Goal: Contribute content

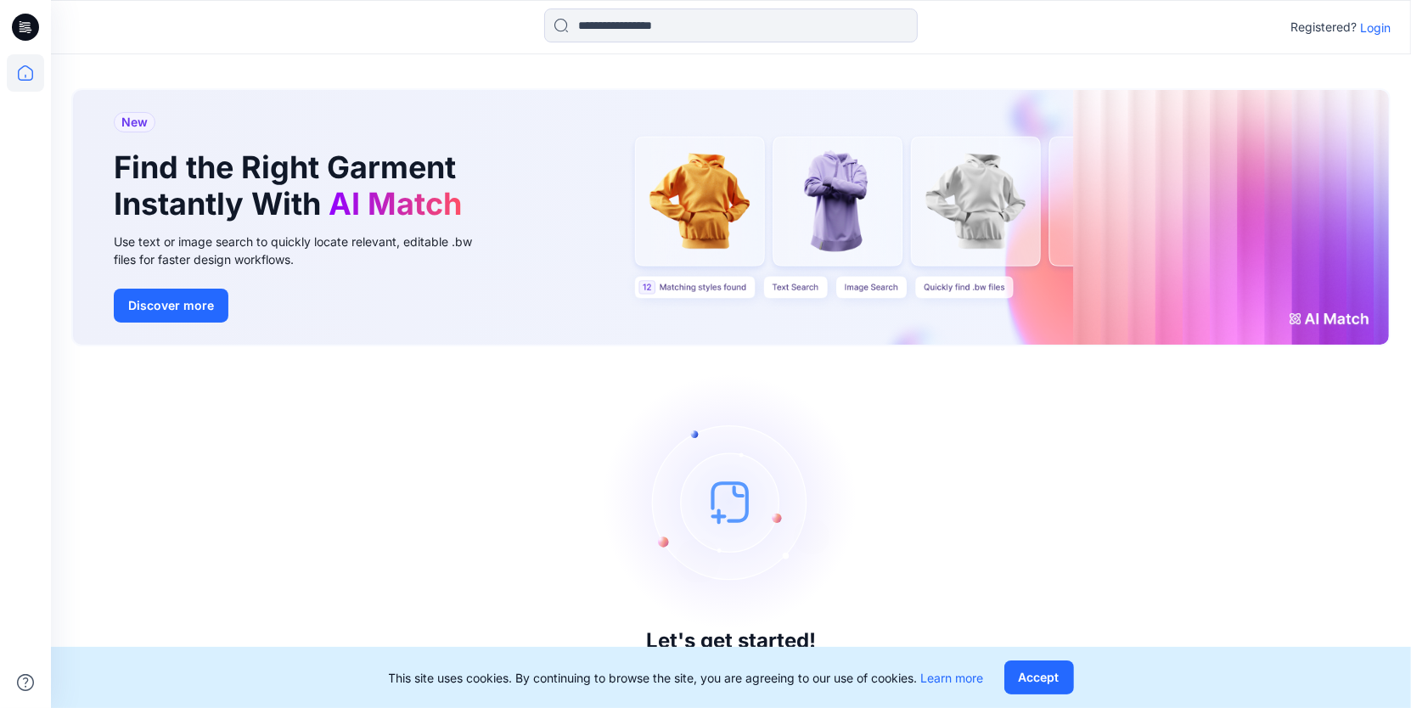
click at [1373, 25] on p "Login" at bounding box center [1375, 28] width 31 height 18
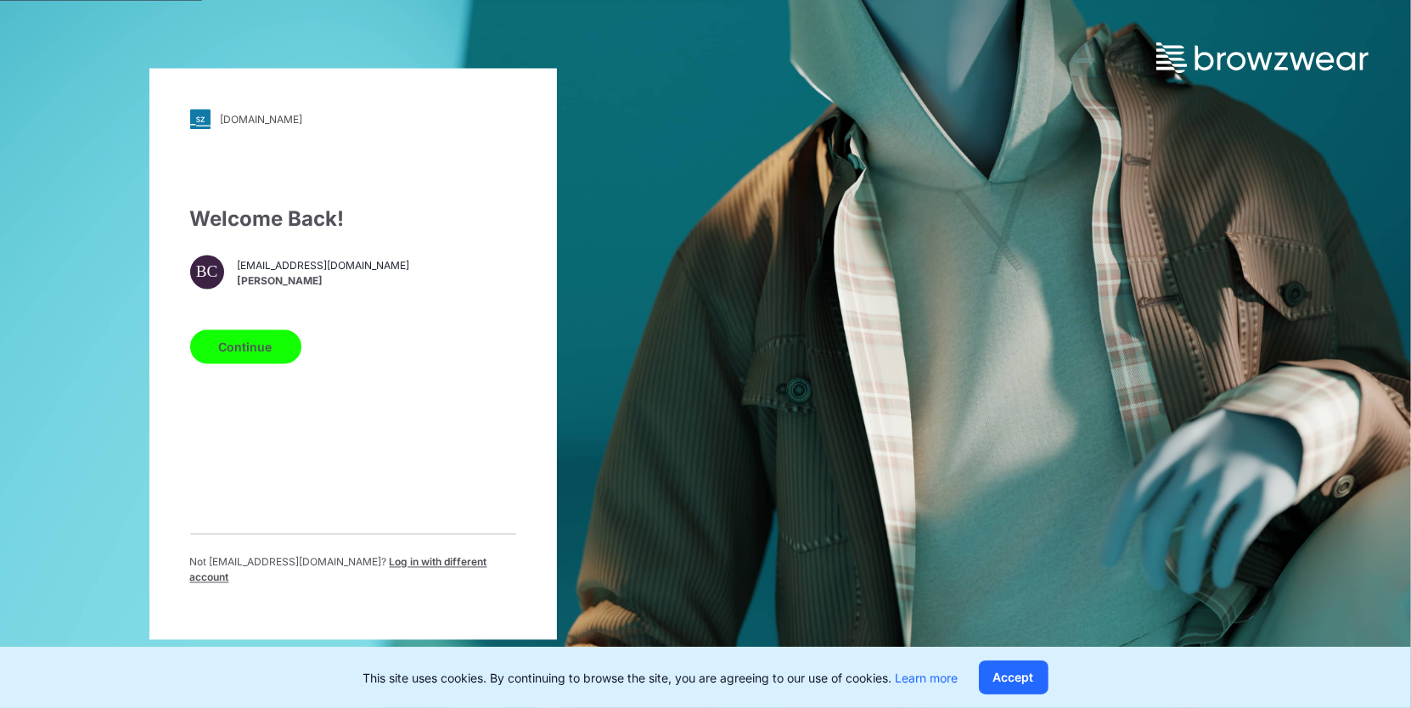
click at [239, 351] on button "Continue" at bounding box center [245, 347] width 111 height 34
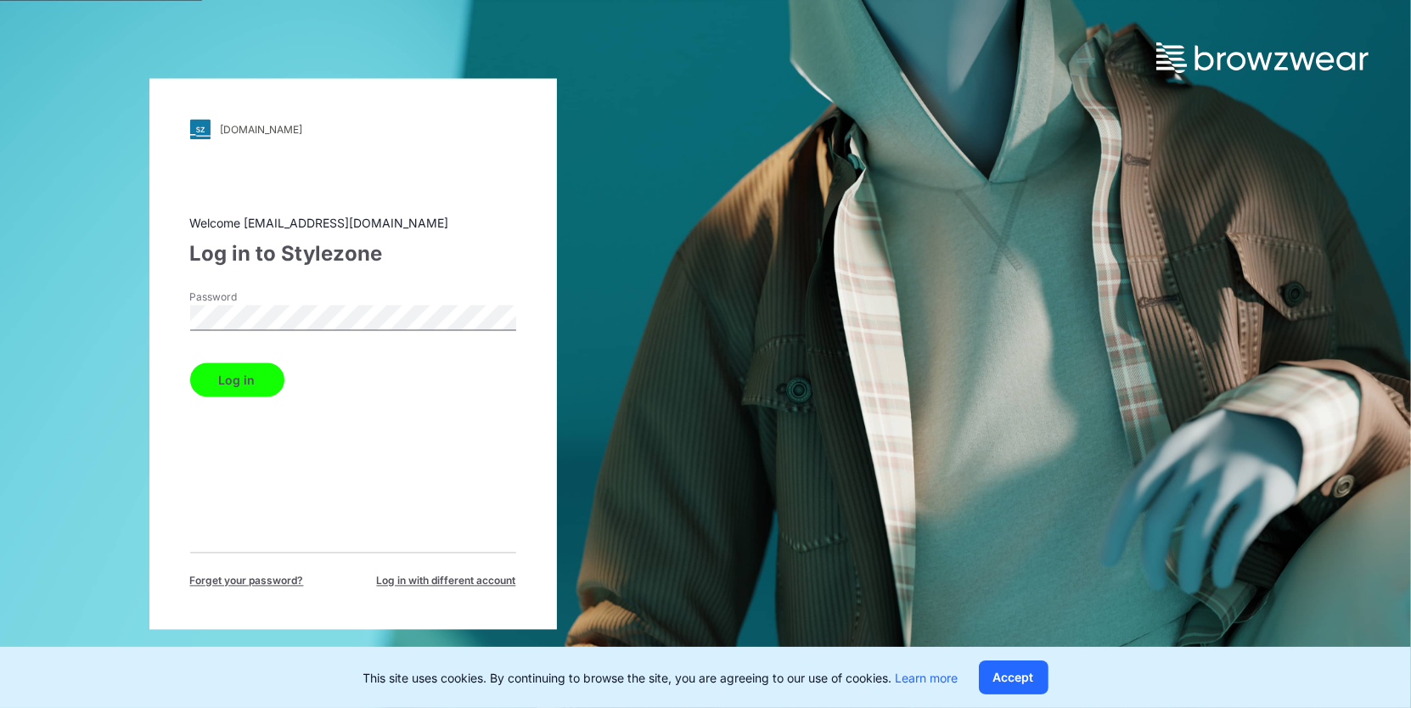
click at [190, 363] on button "Log in" at bounding box center [237, 380] width 94 height 34
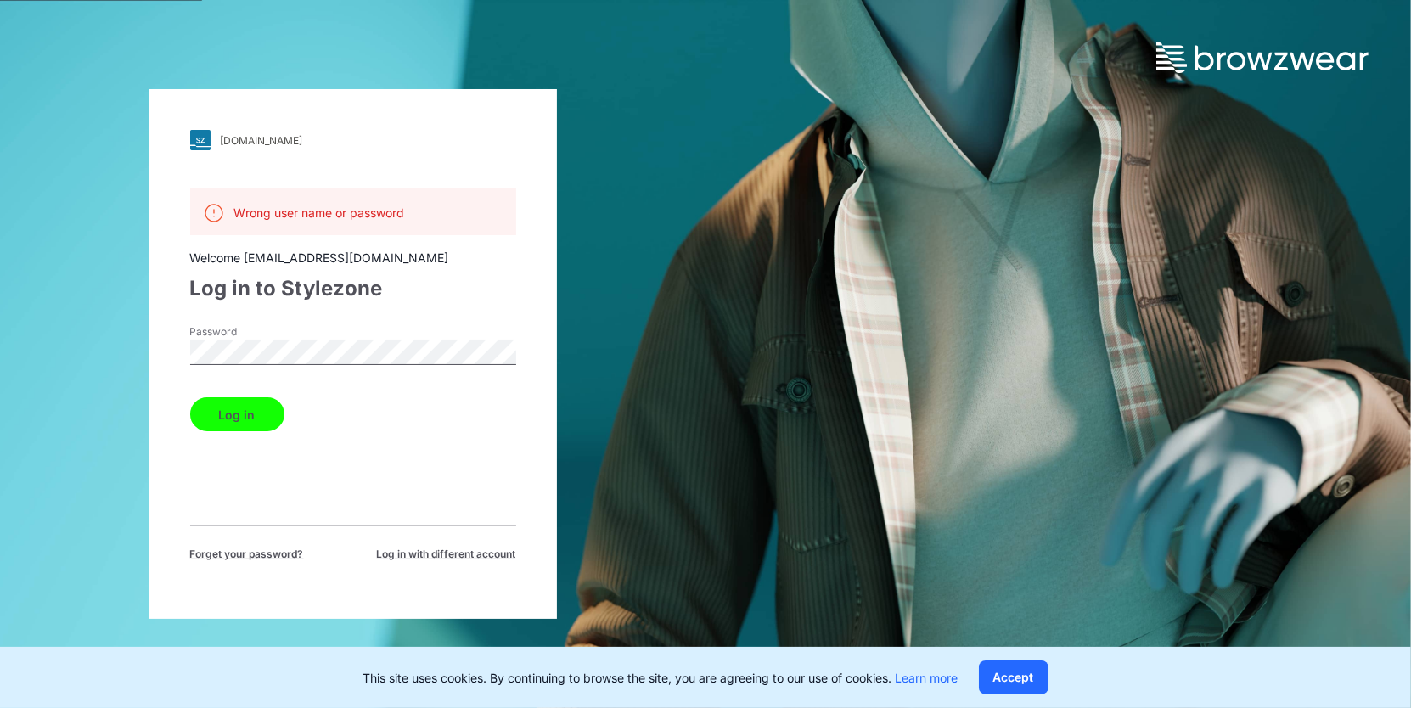
click at [190, 397] on button "Log in" at bounding box center [237, 414] width 94 height 34
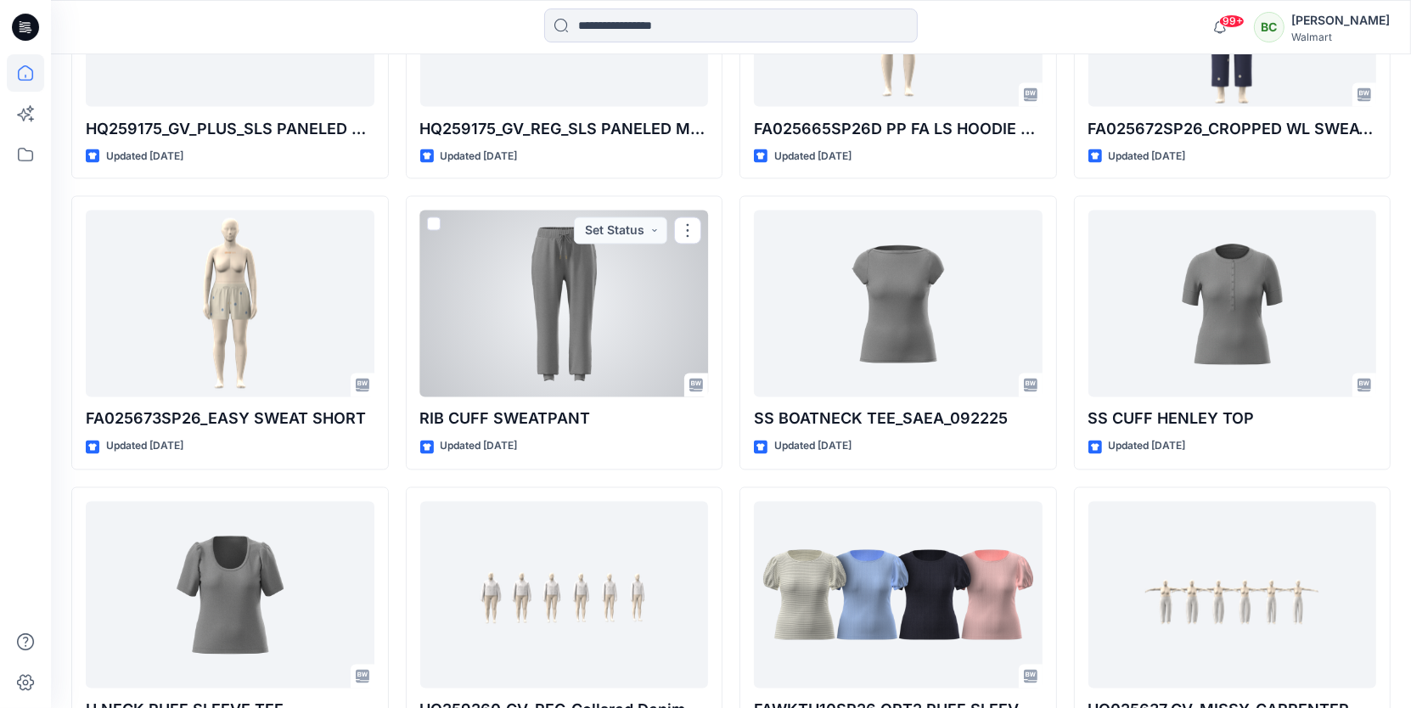
scroll to position [2968, 0]
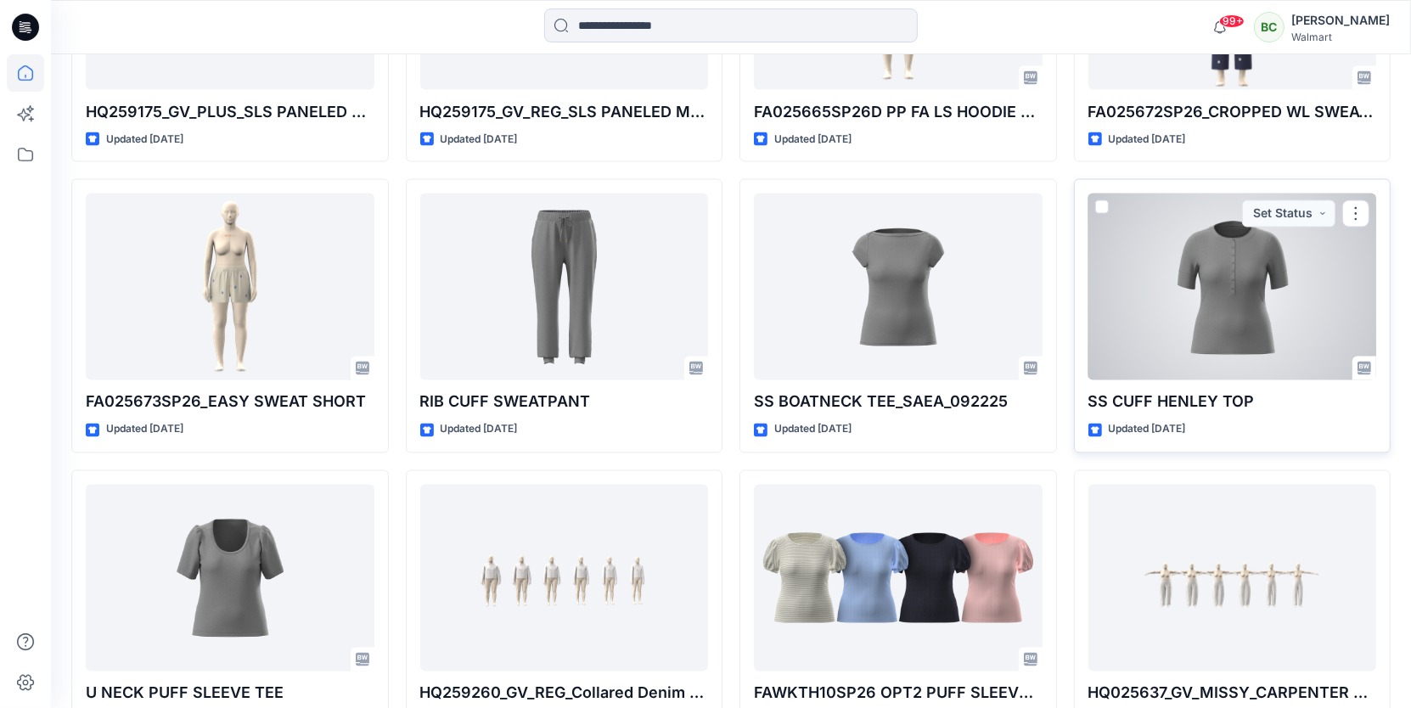
click at [1174, 238] on div at bounding box center [1232, 287] width 289 height 187
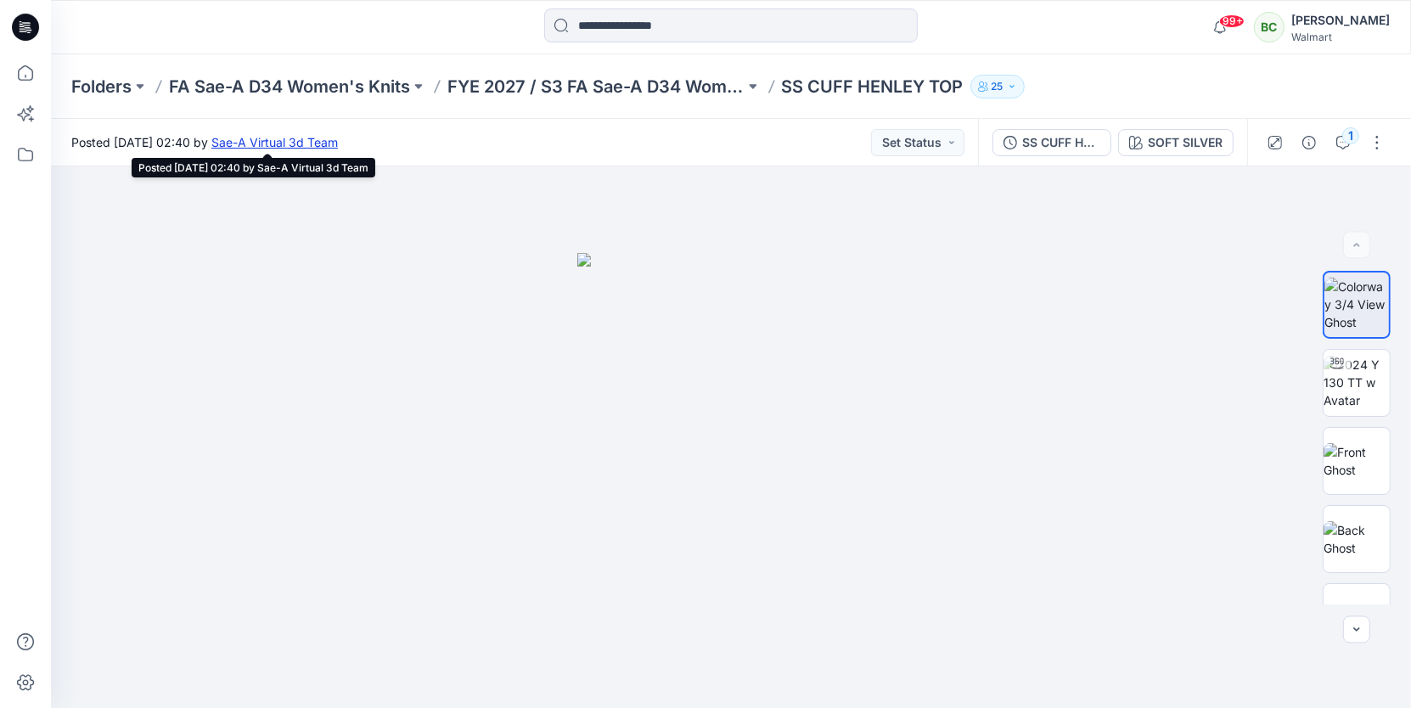
click at [338, 138] on link "Sae-A Virtual 3d Team" at bounding box center [274, 142] width 126 height 14
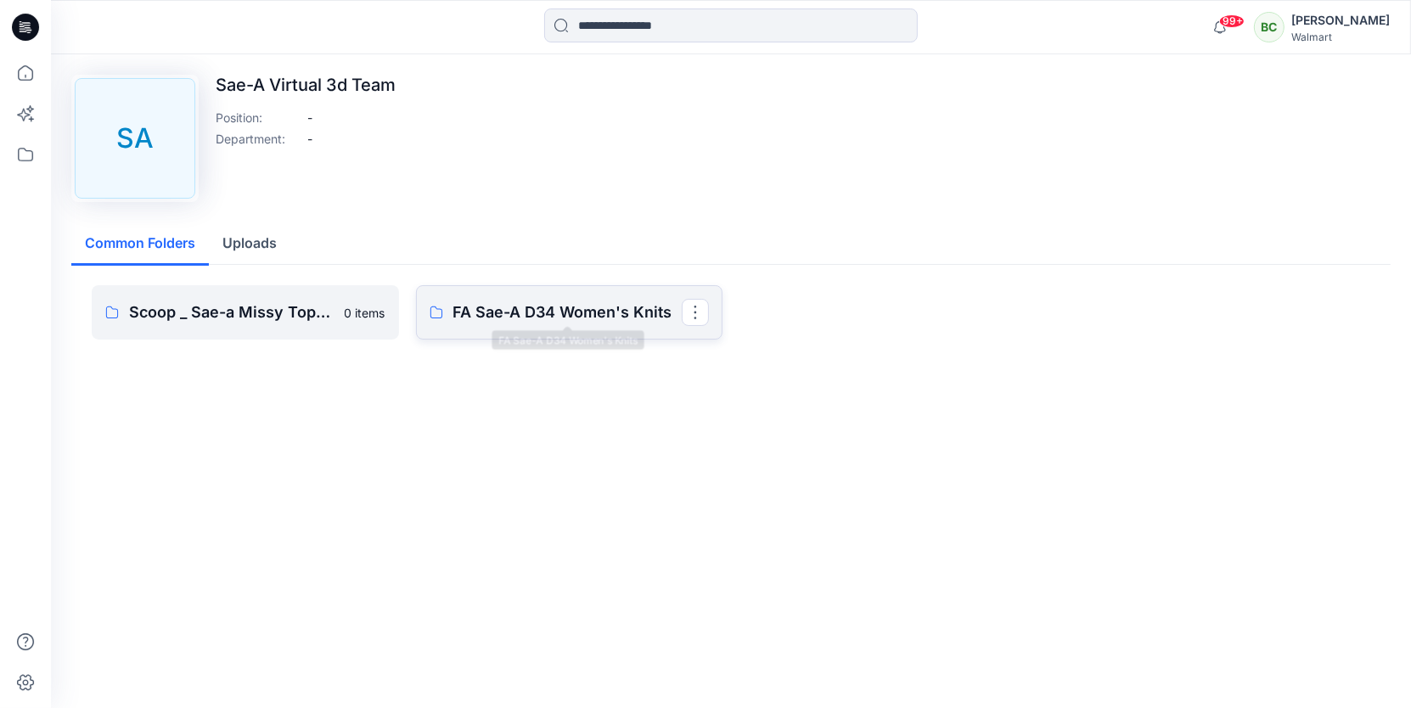
click at [520, 311] on p "FA Sae-A D34 Women's Knits" at bounding box center [567, 312] width 229 height 24
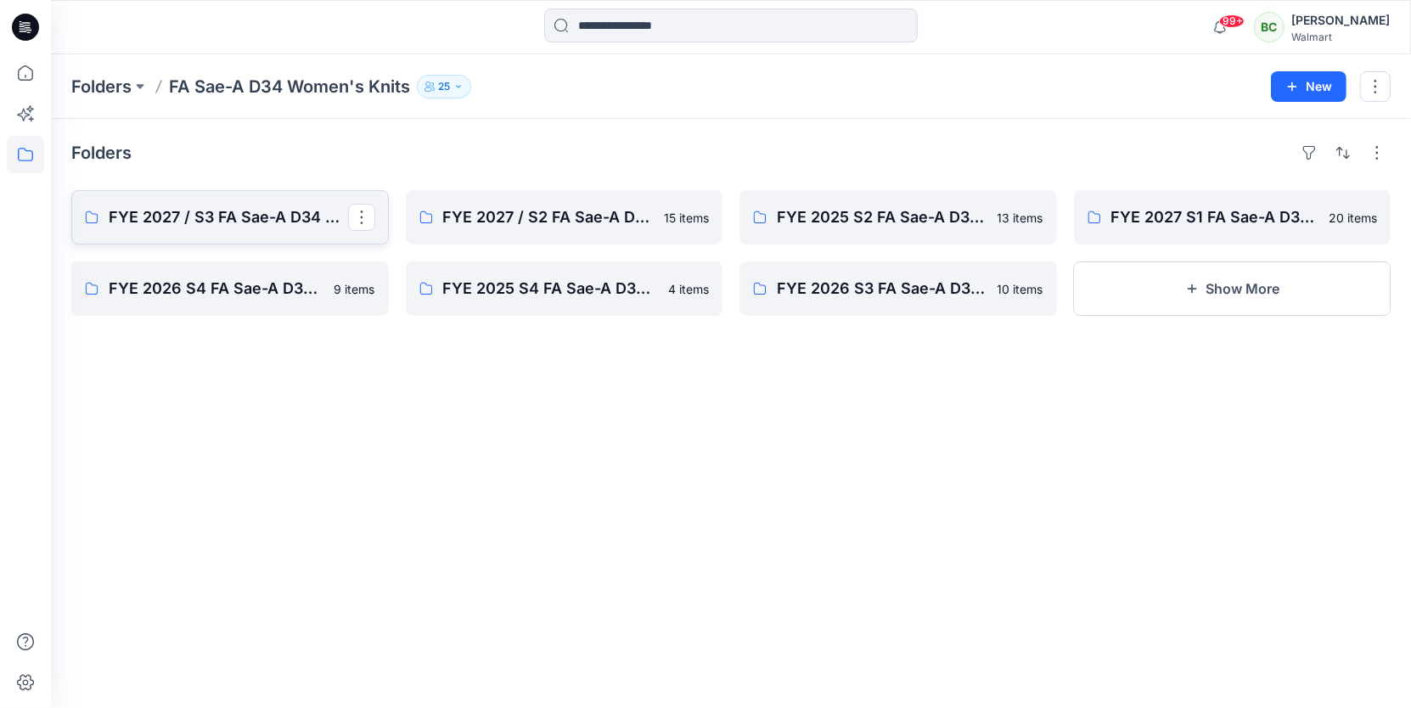
click at [295, 230] on link "FYE 2027 / S3 FA Sae-A D34 Women's Knits" at bounding box center [229, 217] width 317 height 54
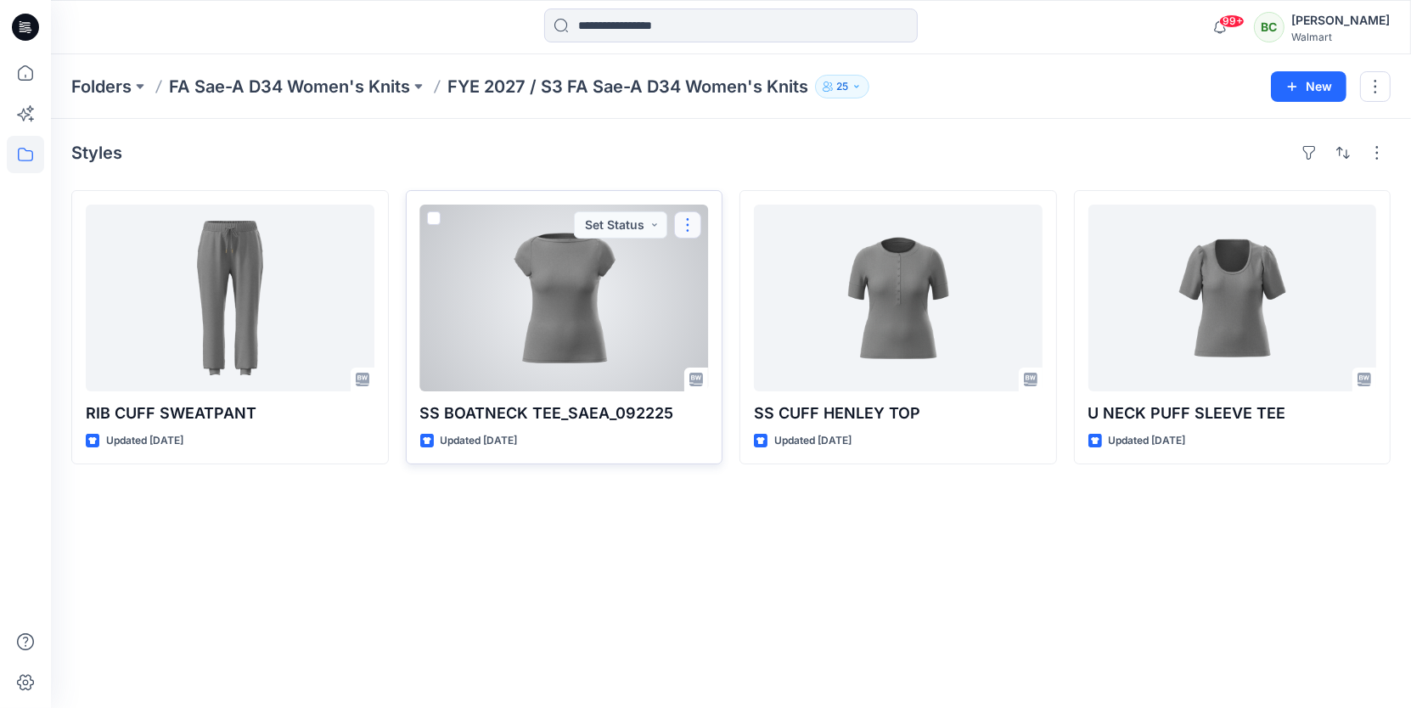
click at [690, 224] on button "button" at bounding box center [687, 224] width 27 height 27
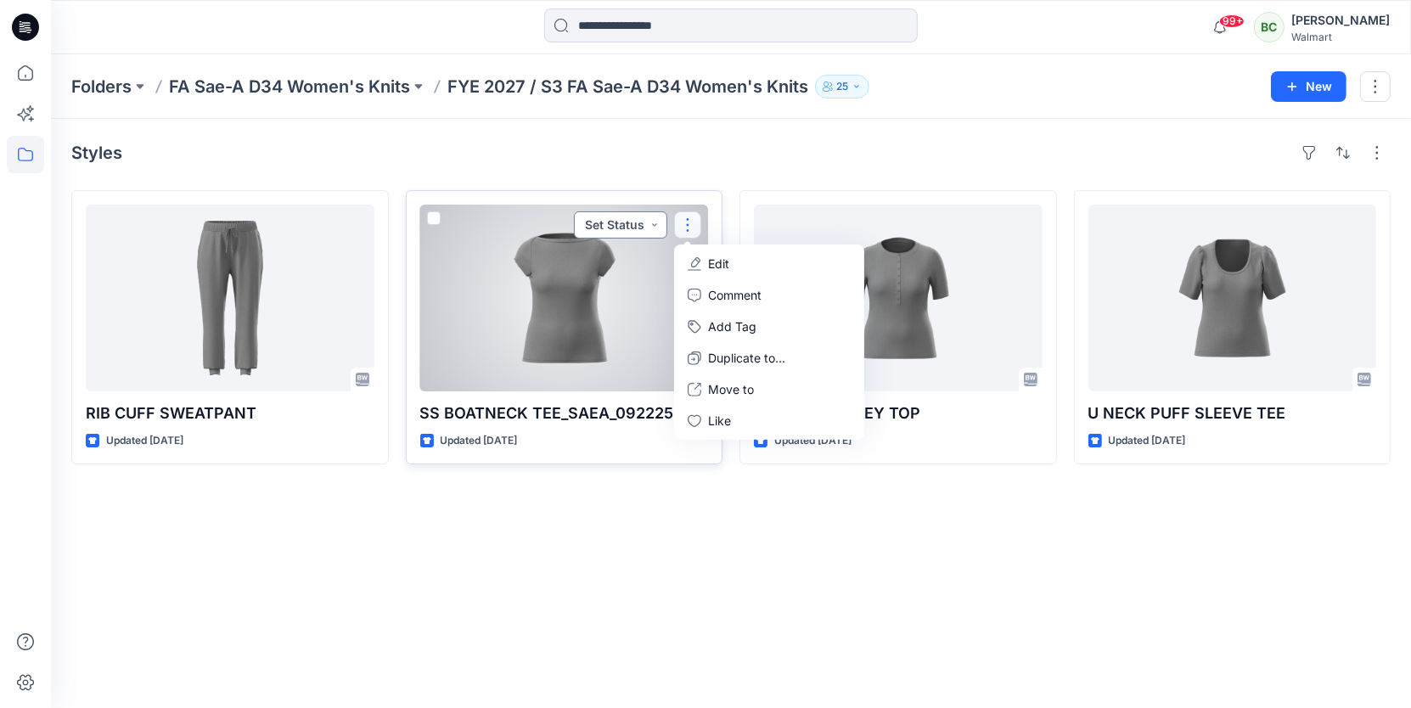
click at [640, 224] on button "Set Status" at bounding box center [620, 224] width 93 height 27
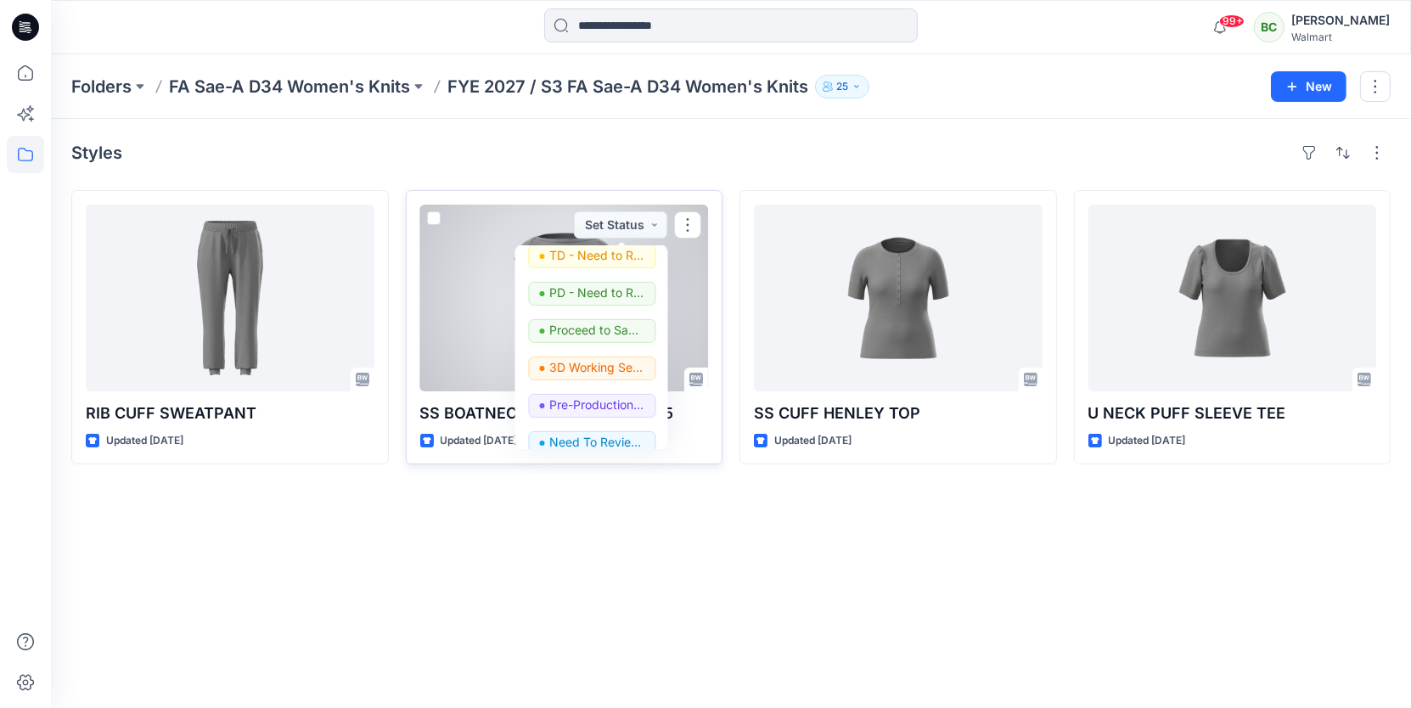
scroll to position [213, 0]
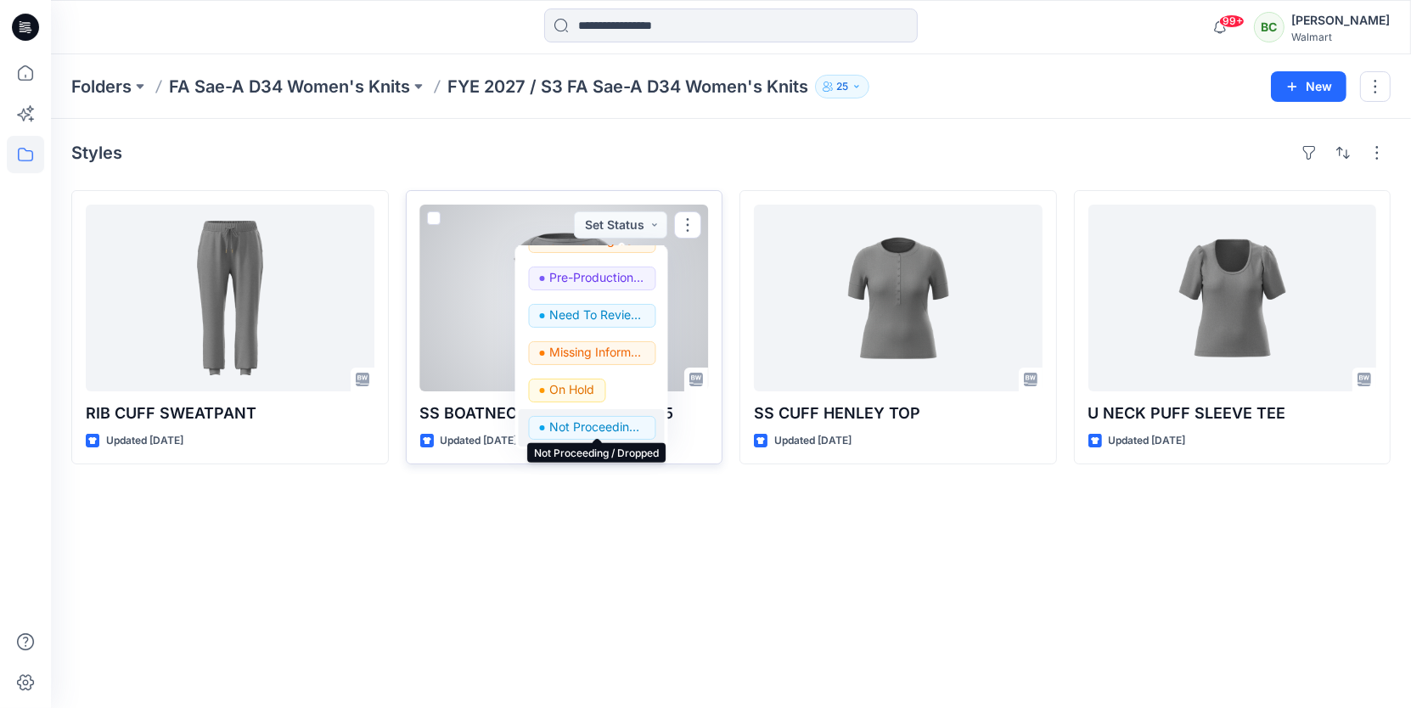
click at [602, 422] on p "Not Proceeding / Dropped" at bounding box center [597, 427] width 95 height 22
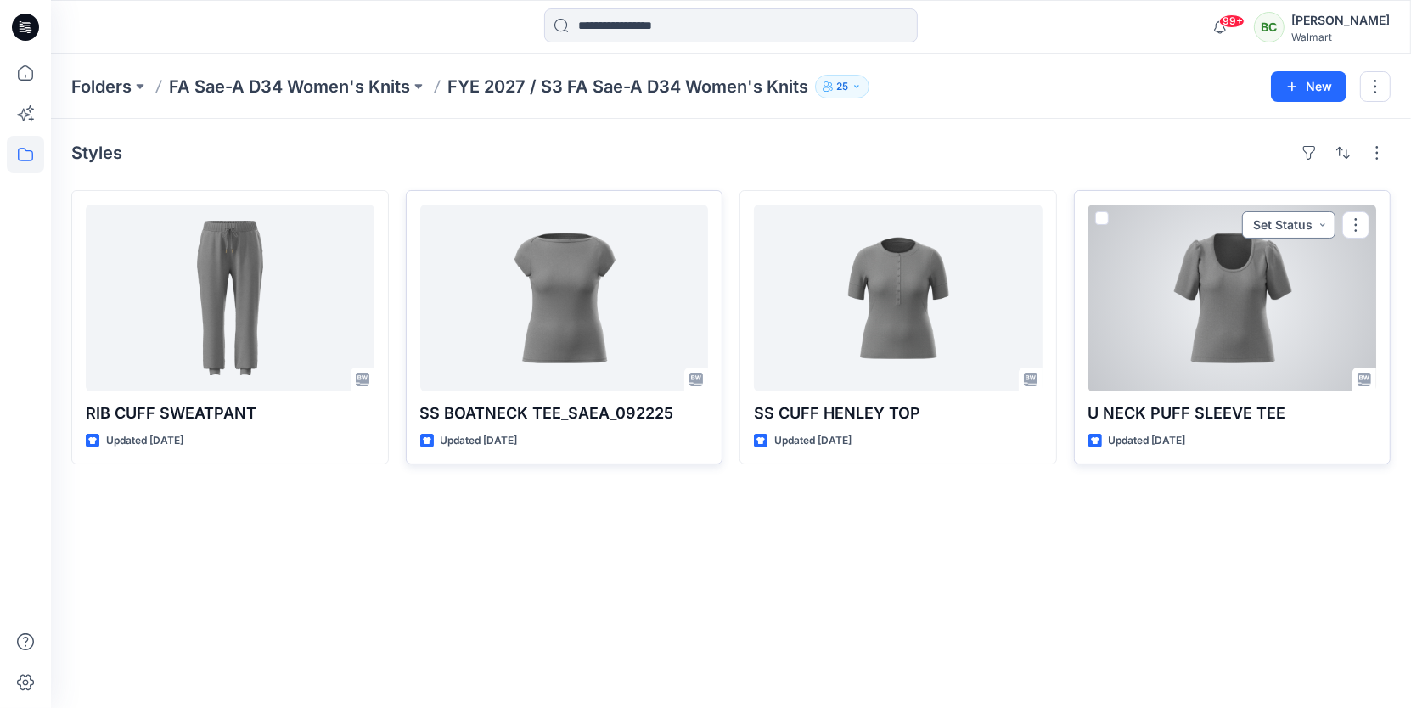
click at [1317, 223] on button "Set Status" at bounding box center [1288, 224] width 93 height 27
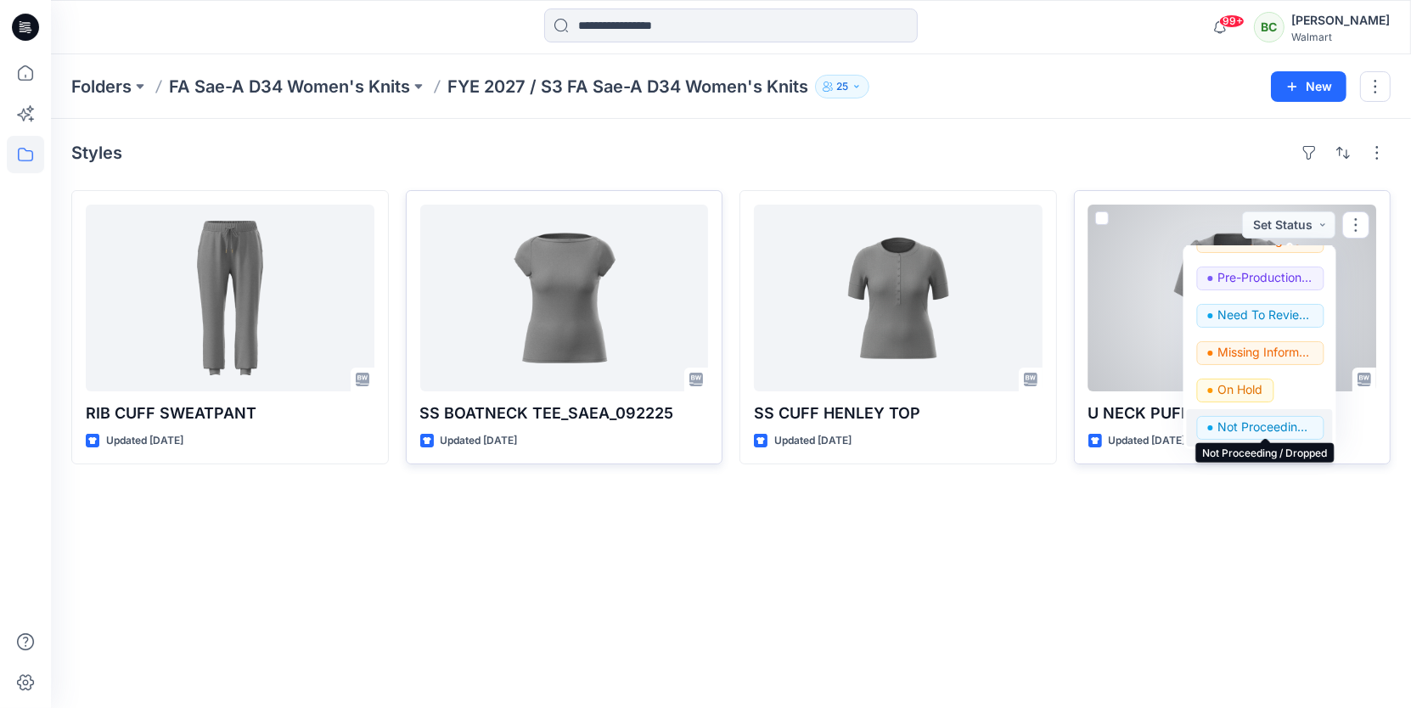
click at [1269, 420] on p "Not Proceeding / Dropped" at bounding box center [1265, 427] width 95 height 22
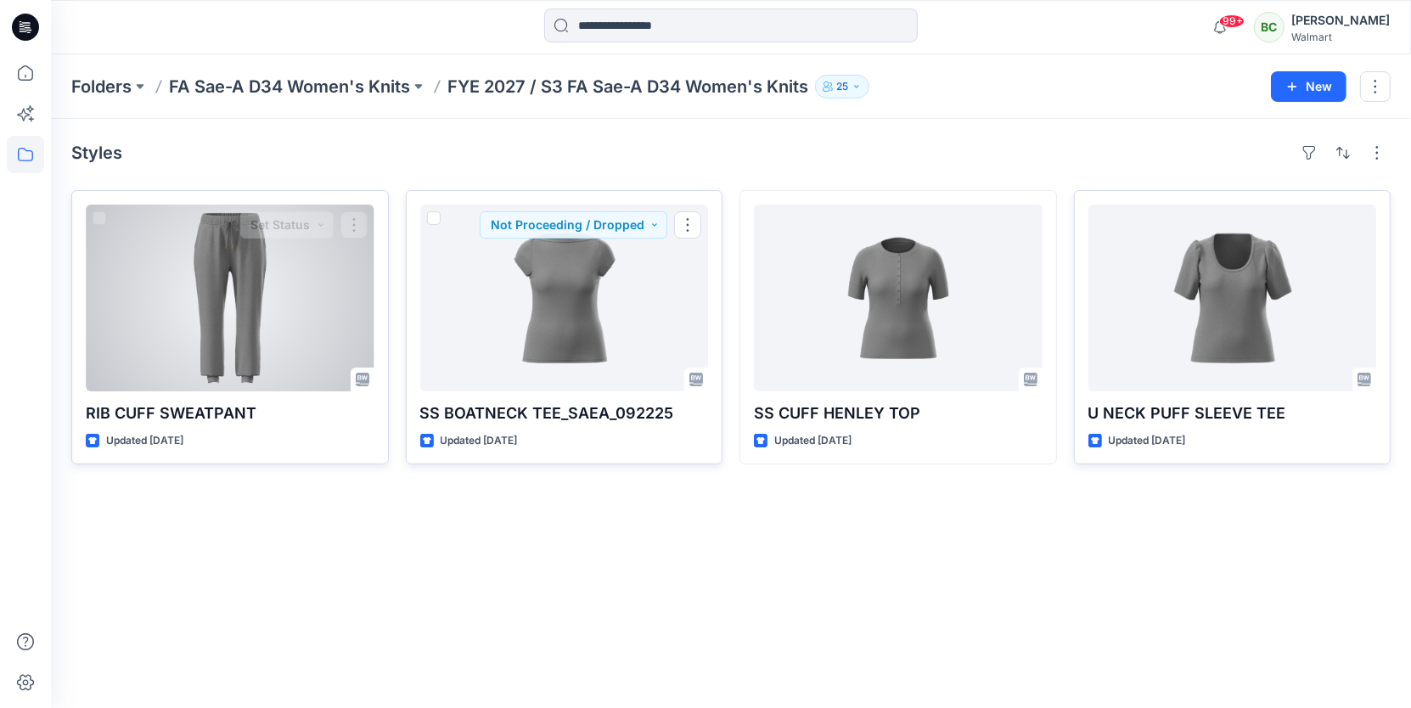
click at [255, 318] on div at bounding box center [230, 298] width 289 height 187
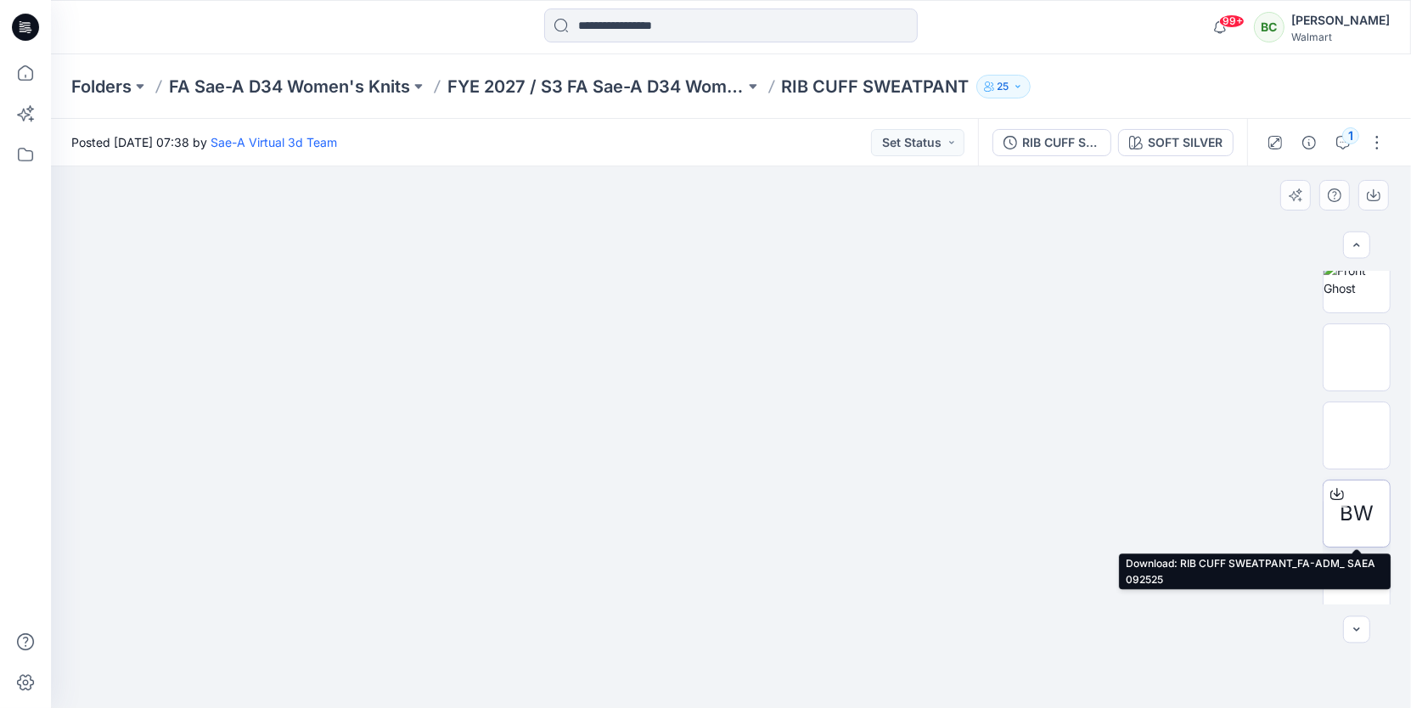
scroll to position [280, 0]
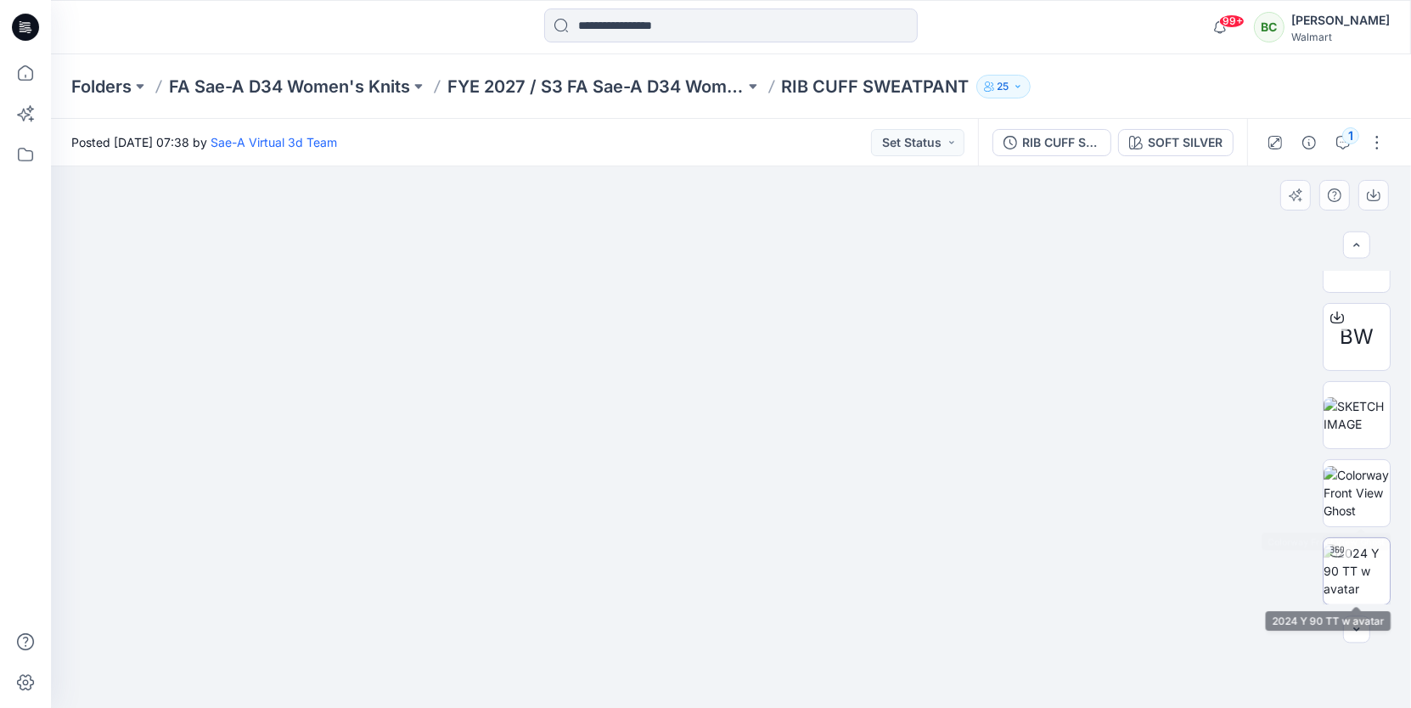
click at [1356, 556] on img at bounding box center [1356, 570] width 66 height 53
drag, startPoint x: 863, startPoint y: 503, endPoint x: 875, endPoint y: 395, distance: 109.3
click at [875, 395] on div at bounding box center [731, 437] width 1360 height 542
drag, startPoint x: 738, startPoint y: 682, endPoint x: 753, endPoint y: 677, distance: 16.1
click at [753, 677] on icon at bounding box center [733, 658] width 514 height 64
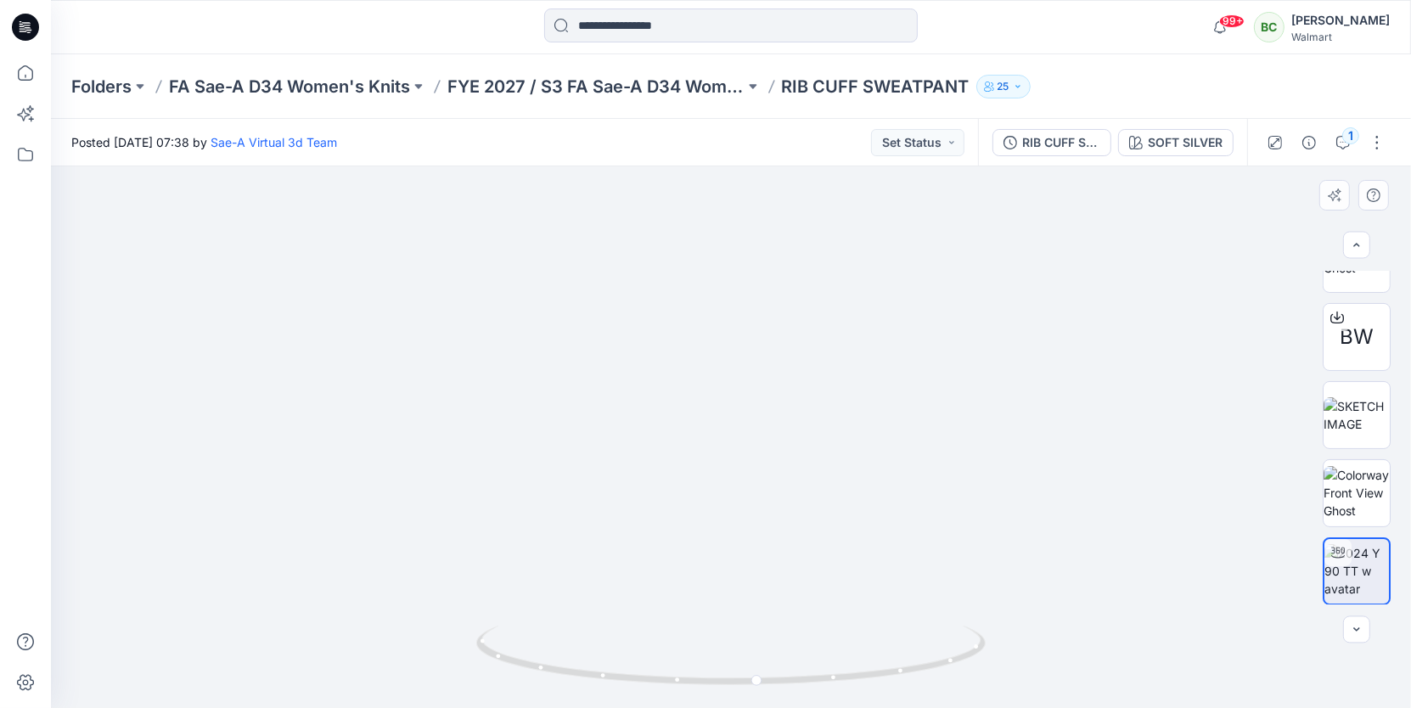
drag, startPoint x: 770, startPoint y: 472, endPoint x: 777, endPoint y: 331, distance: 141.1
click at [777, 331] on img at bounding box center [738, 296] width 2458 height 2458
drag, startPoint x: 759, startPoint y: 685, endPoint x: 1021, endPoint y: 635, distance: 267.0
click at [1021, 636] on div at bounding box center [731, 437] width 1360 height 542
click at [1345, 139] on div "1" at bounding box center [1350, 135] width 17 height 17
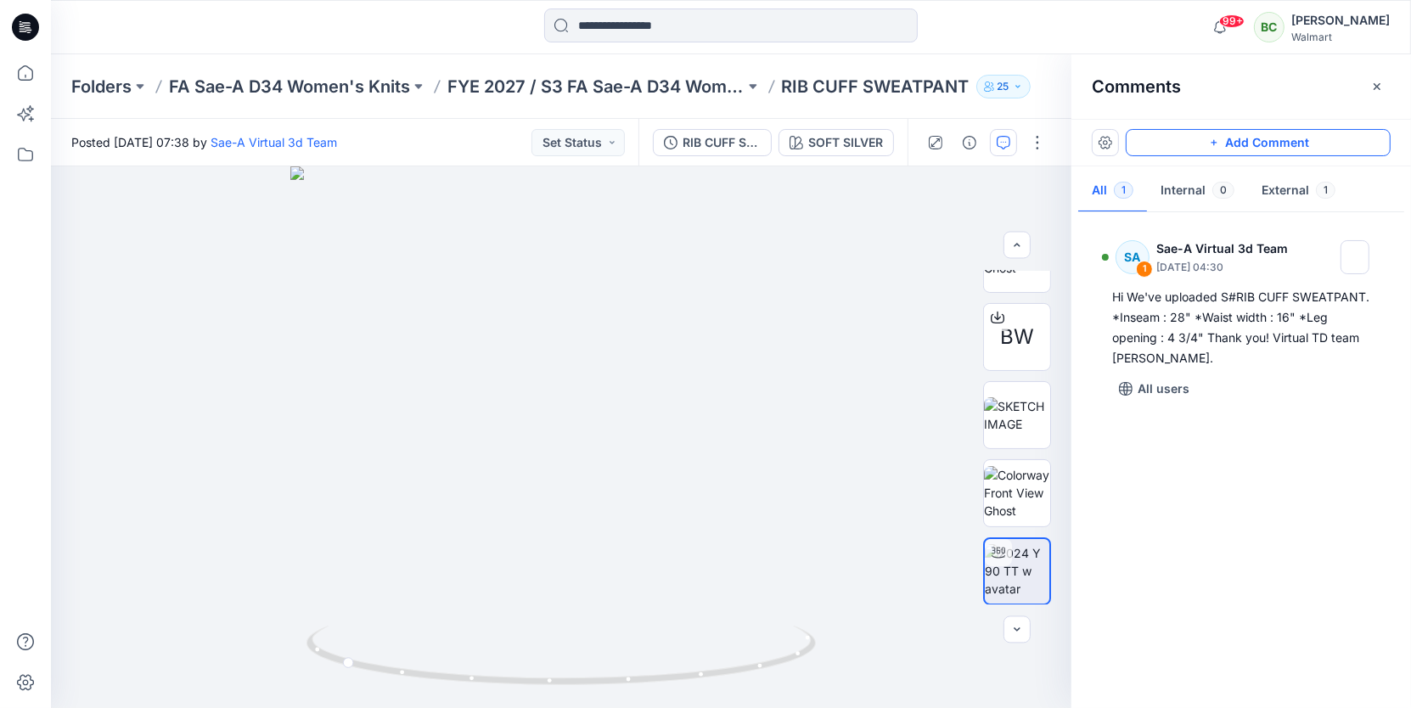
click at [1270, 142] on button "Add Comment" at bounding box center [1258, 142] width 265 height 27
click at [1017, 559] on img at bounding box center [1017, 570] width 65 height 53
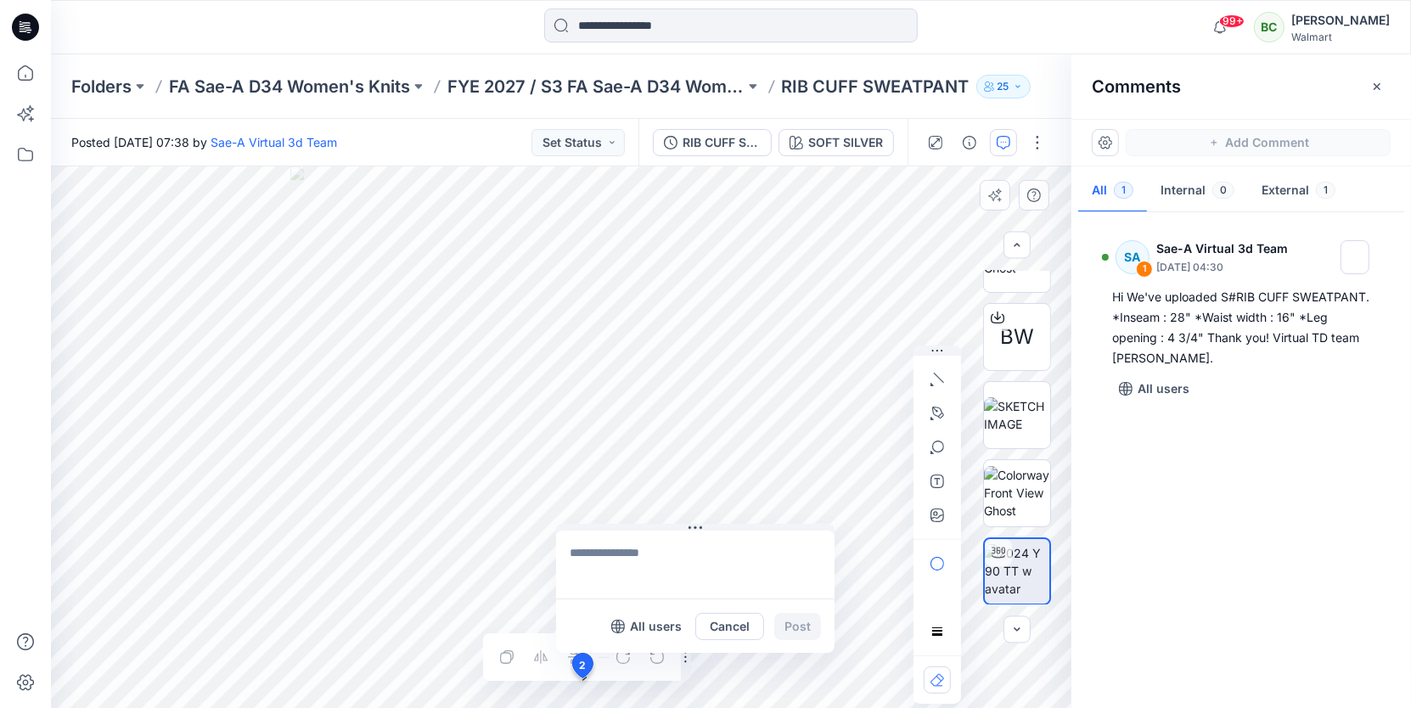
click at [581, 678] on div "2 All users Cancel Post Layer 1" at bounding box center [561, 437] width 1020 height 542
click at [733, 628] on button "Cancel" at bounding box center [729, 626] width 69 height 27
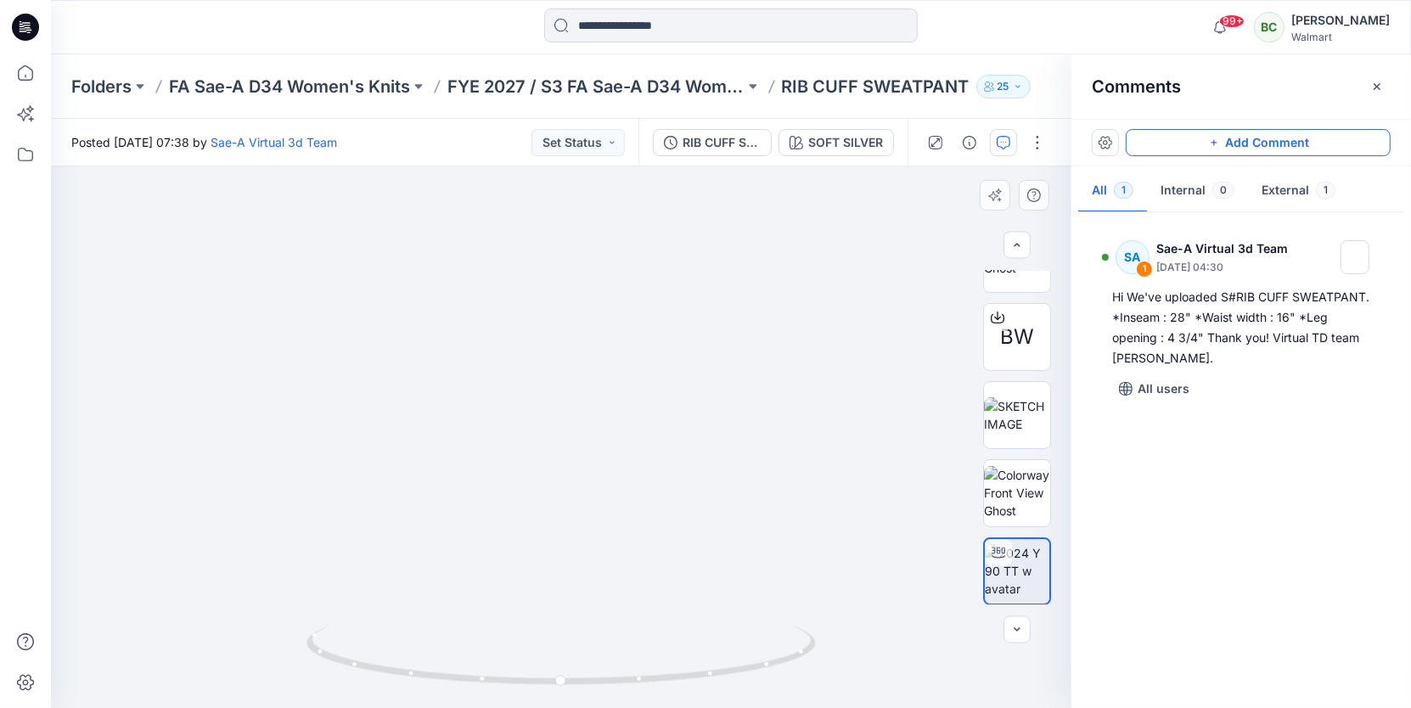
click at [1186, 133] on button "Add Comment" at bounding box center [1258, 142] width 265 height 27
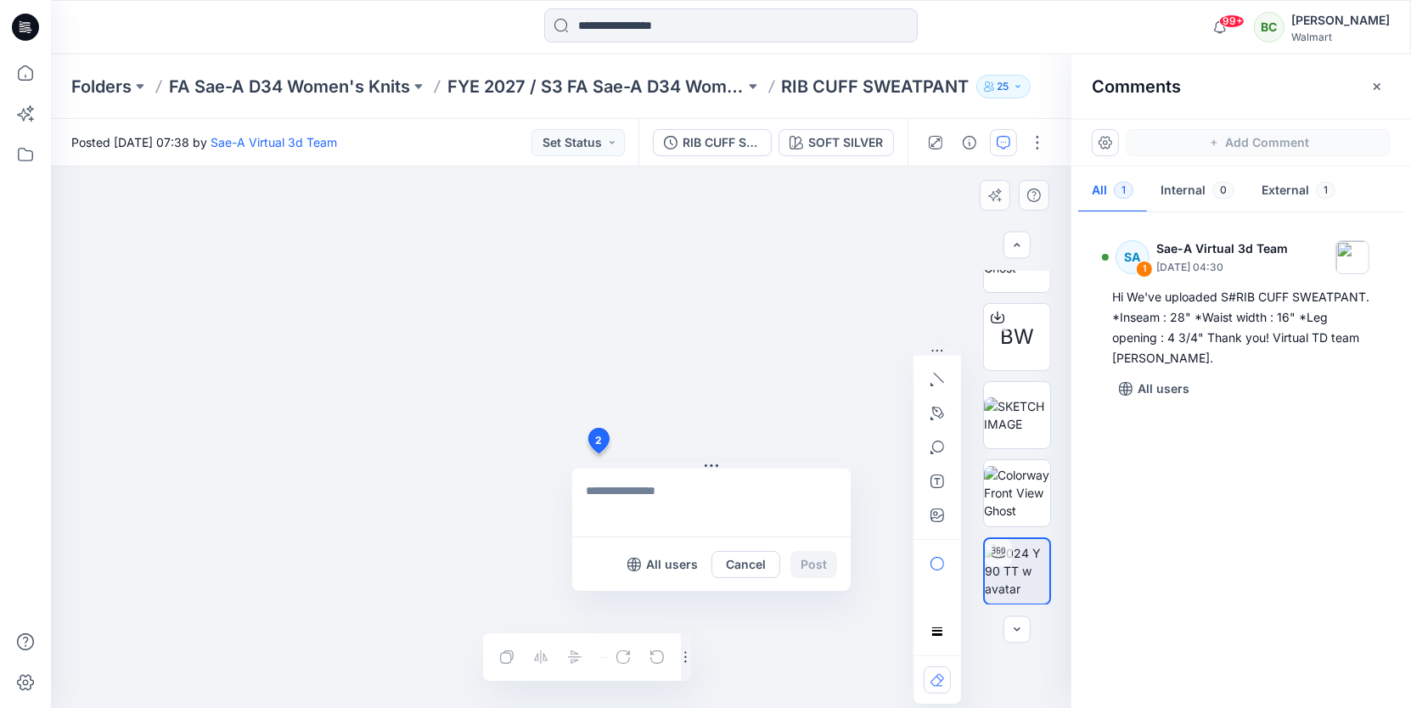
click at [598, 454] on div "2 All users Cancel Post Layer 1" at bounding box center [561, 437] width 1020 height 542
type textarea "**********"
click at [804, 559] on button "Post" at bounding box center [813, 564] width 47 height 27
click at [811, 559] on button "Post" at bounding box center [813, 564] width 47 height 27
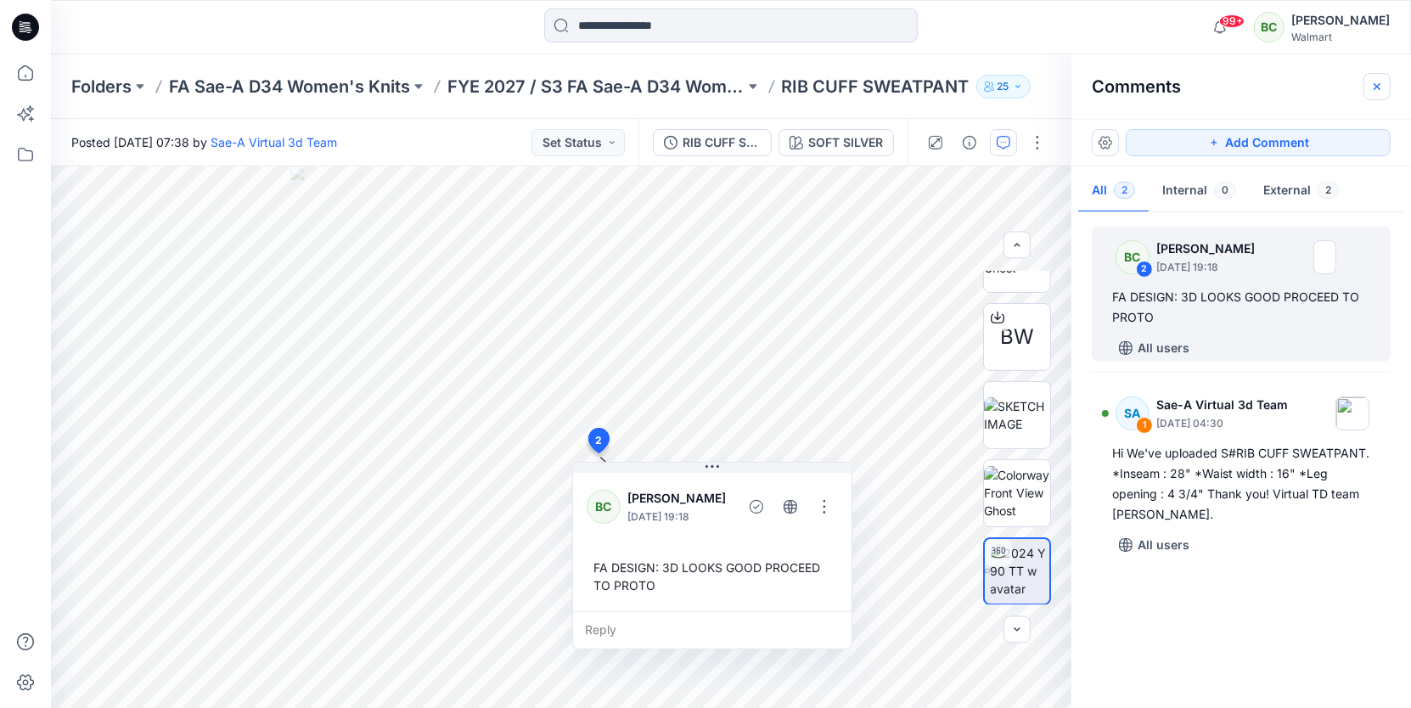
click at [1377, 81] on icon "button" at bounding box center [1377, 87] width 14 height 14
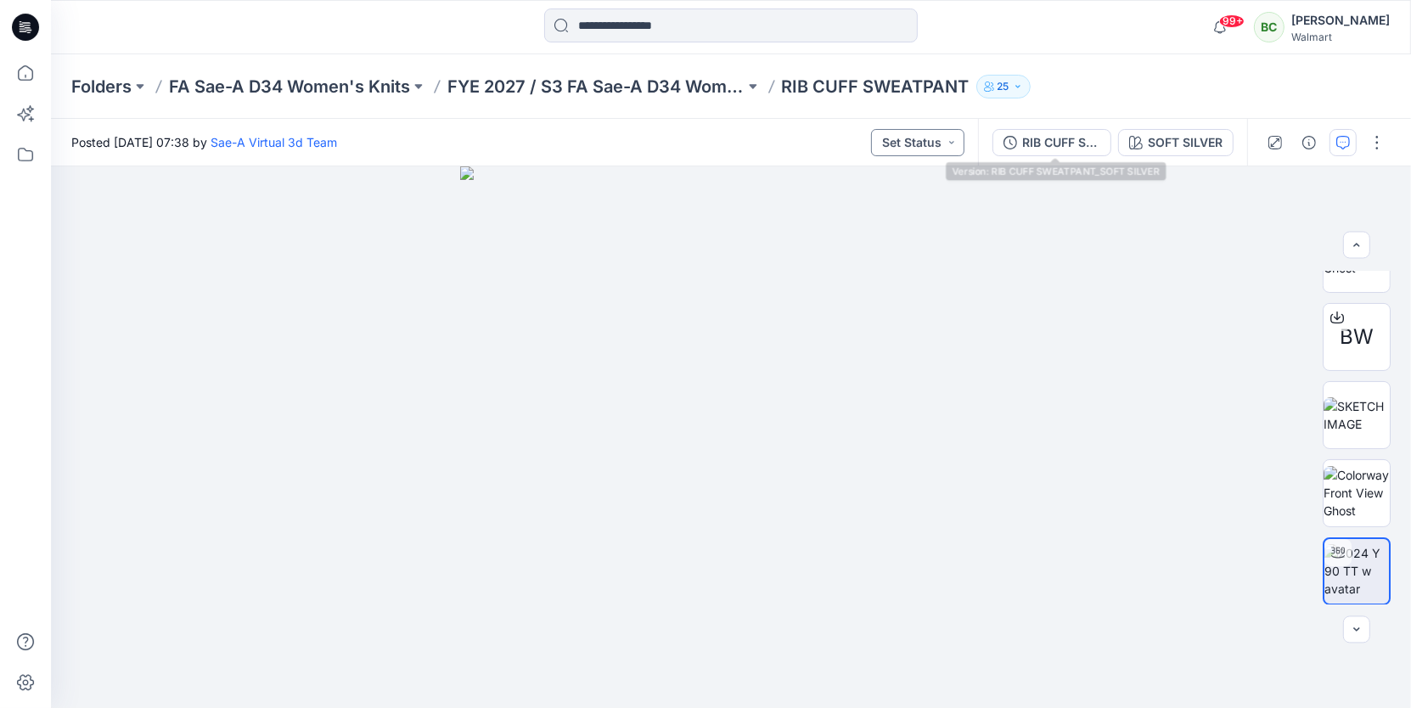
click at [939, 138] on button "Set Status" at bounding box center [917, 142] width 93 height 27
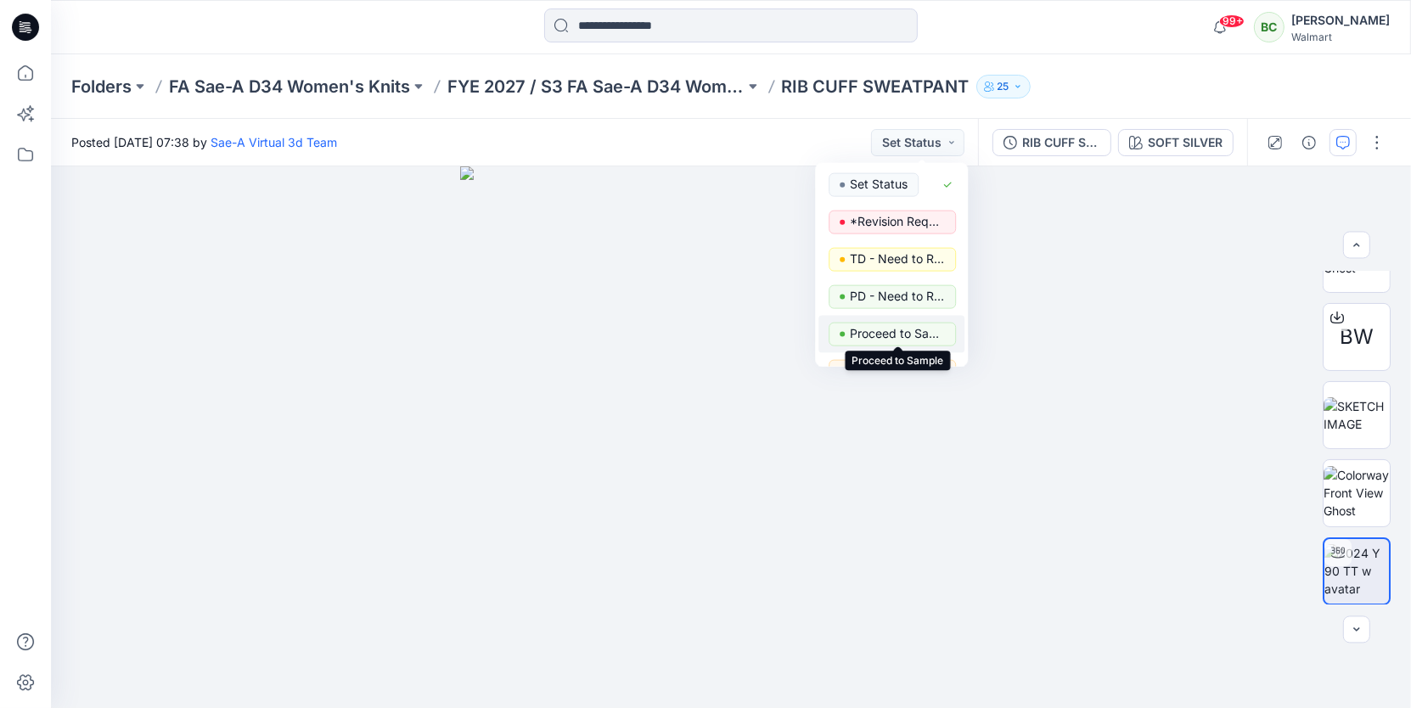
click at [899, 334] on p "Proceed to Sample" at bounding box center [897, 334] width 95 height 22
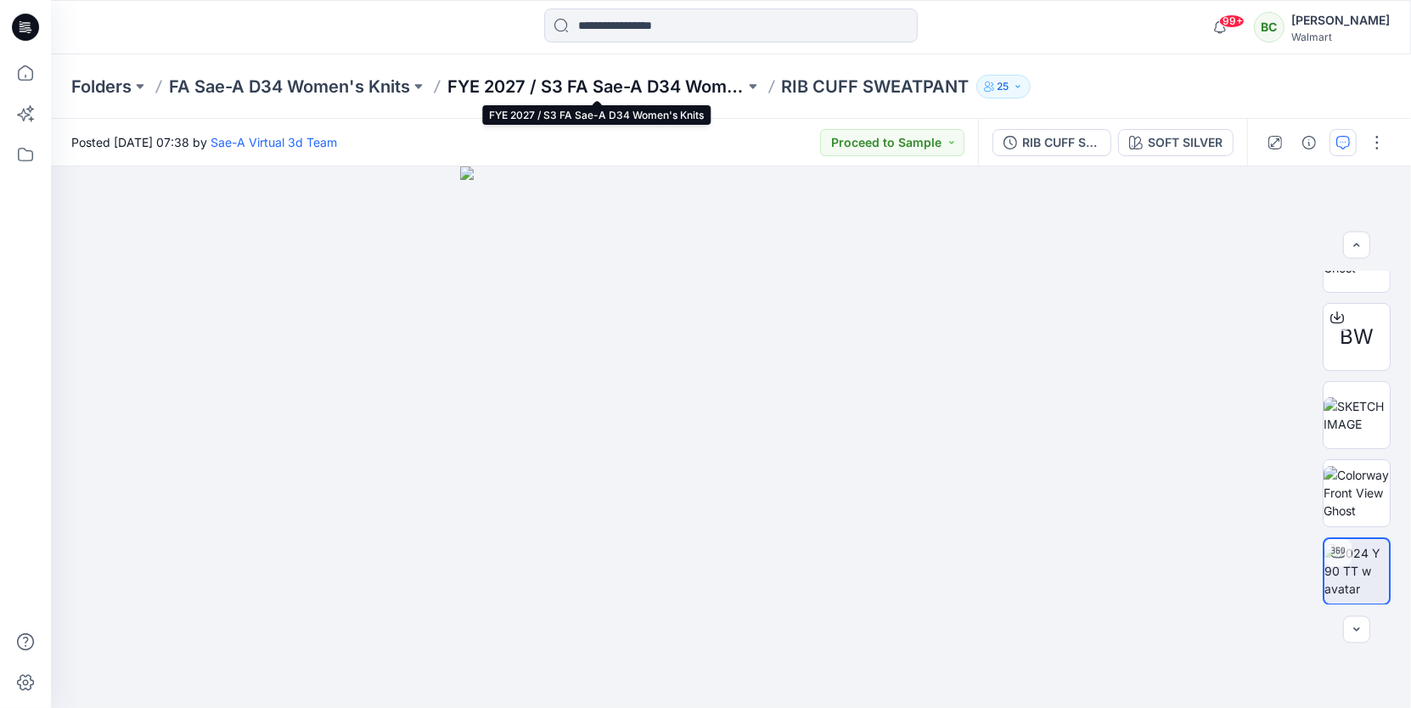
click at [663, 81] on p "FYE 2027 / S3 FA Sae-A D34 Women's Knits" at bounding box center [595, 87] width 297 height 24
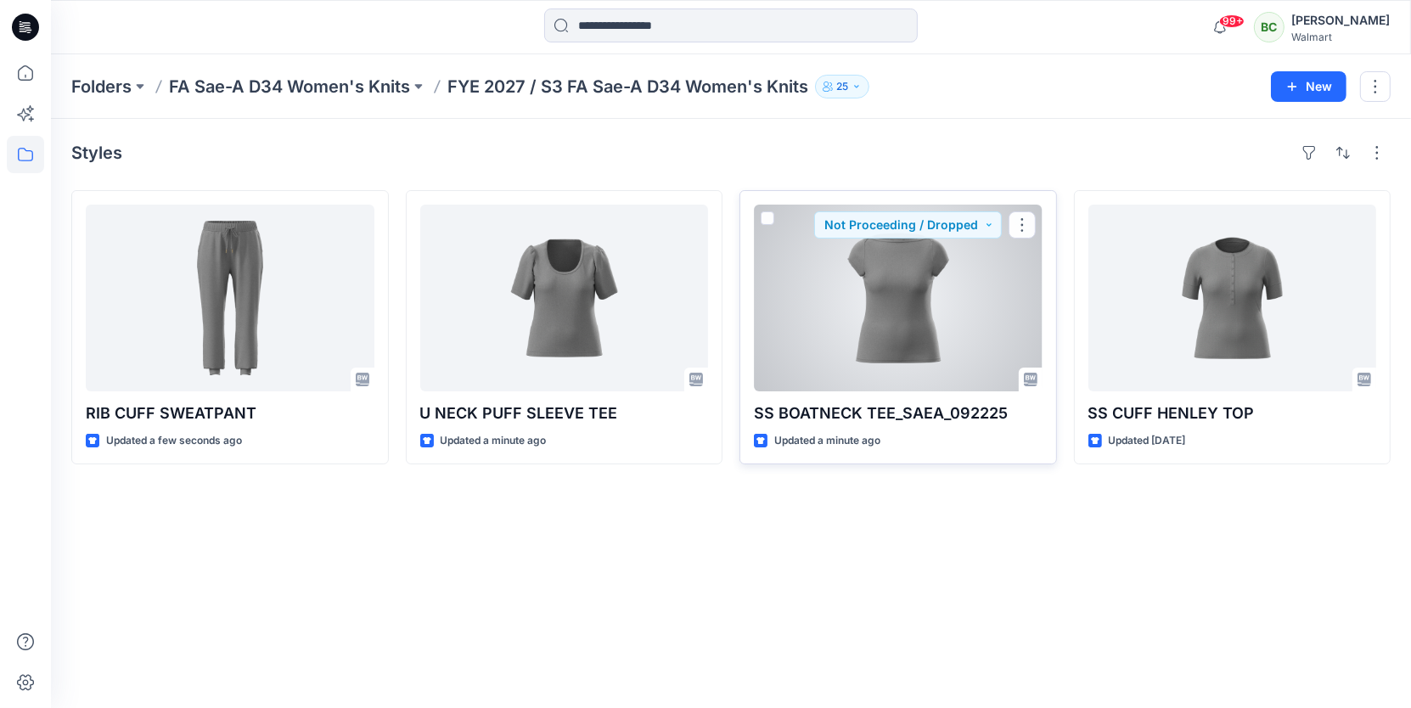
click at [955, 282] on div at bounding box center [898, 298] width 289 height 187
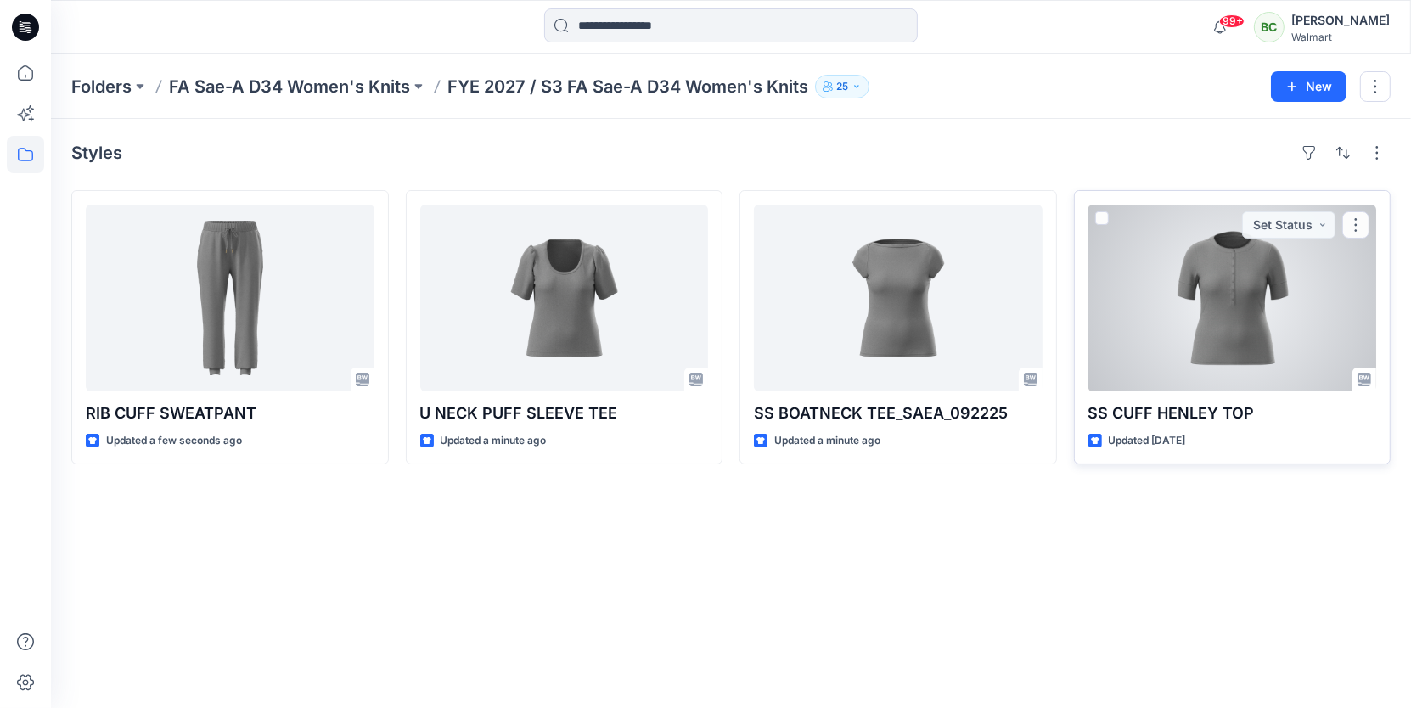
click at [1211, 332] on div at bounding box center [1232, 298] width 289 height 187
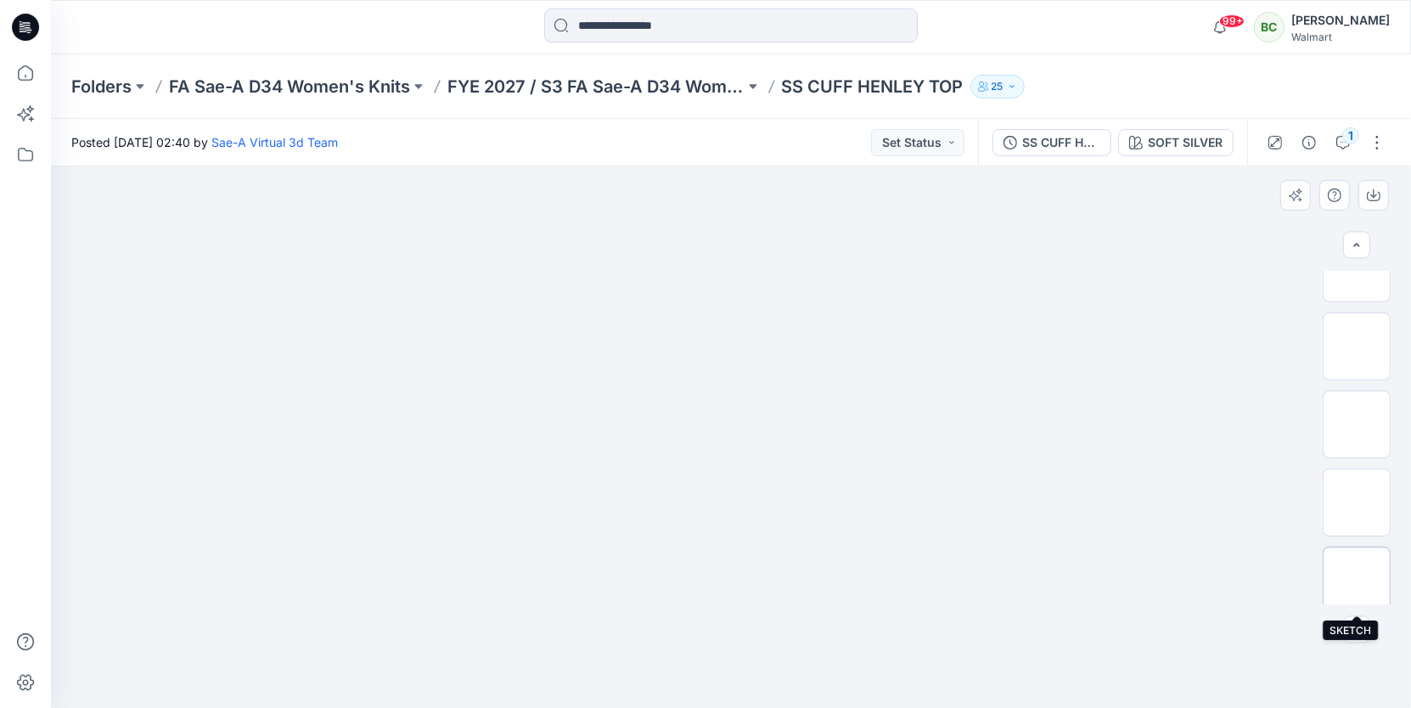
scroll to position [110, 0]
click at [1356, 272] on img at bounding box center [1356, 272] width 0 height 0
drag, startPoint x: 760, startPoint y: 407, endPoint x: 760, endPoint y: 377, distance: 30.6
drag, startPoint x: 760, startPoint y: 377, endPoint x: 760, endPoint y: 425, distance: 48.4
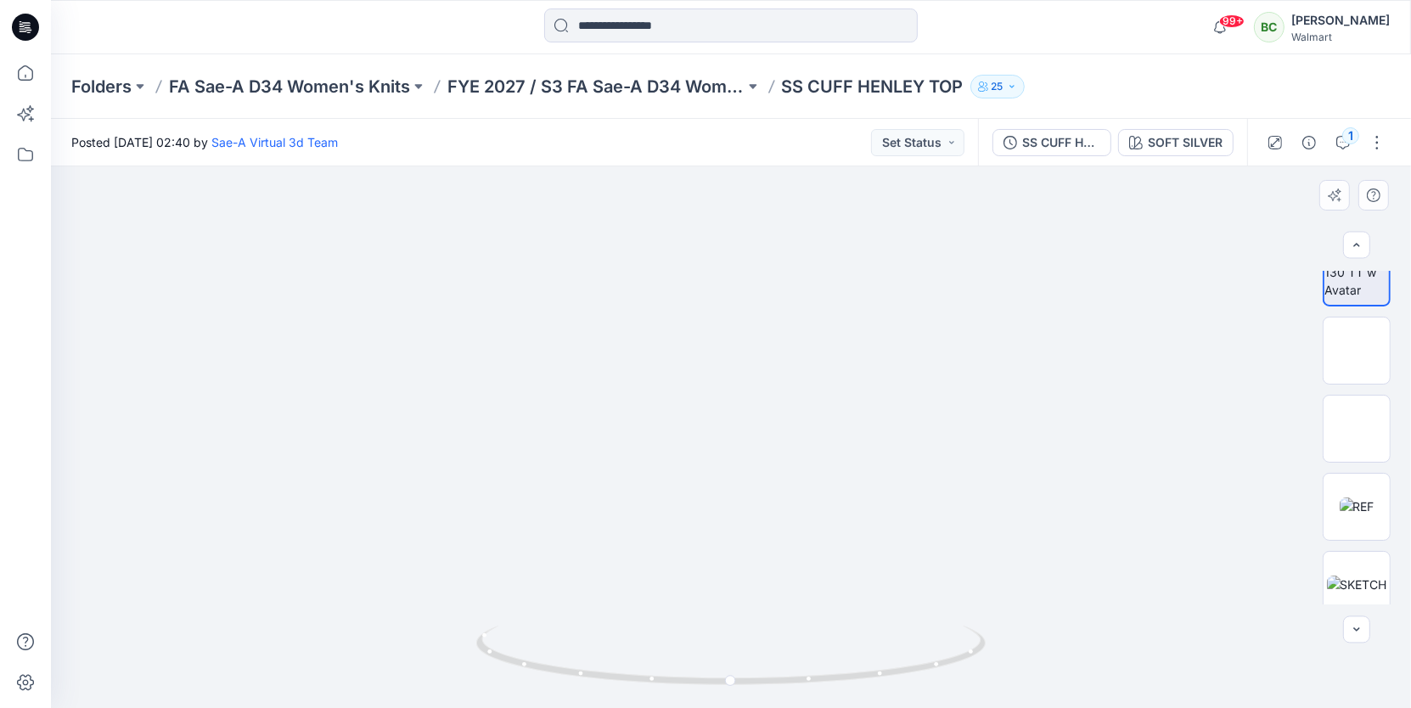
drag, startPoint x: 733, startPoint y: 682, endPoint x: 1041, endPoint y: 650, distance: 309.0
click at [1041, 650] on div at bounding box center [731, 437] width 1360 height 542
drag, startPoint x: 783, startPoint y: 679, endPoint x: 987, endPoint y: 665, distance: 205.0
click at [987, 665] on icon at bounding box center [733, 658] width 514 height 64
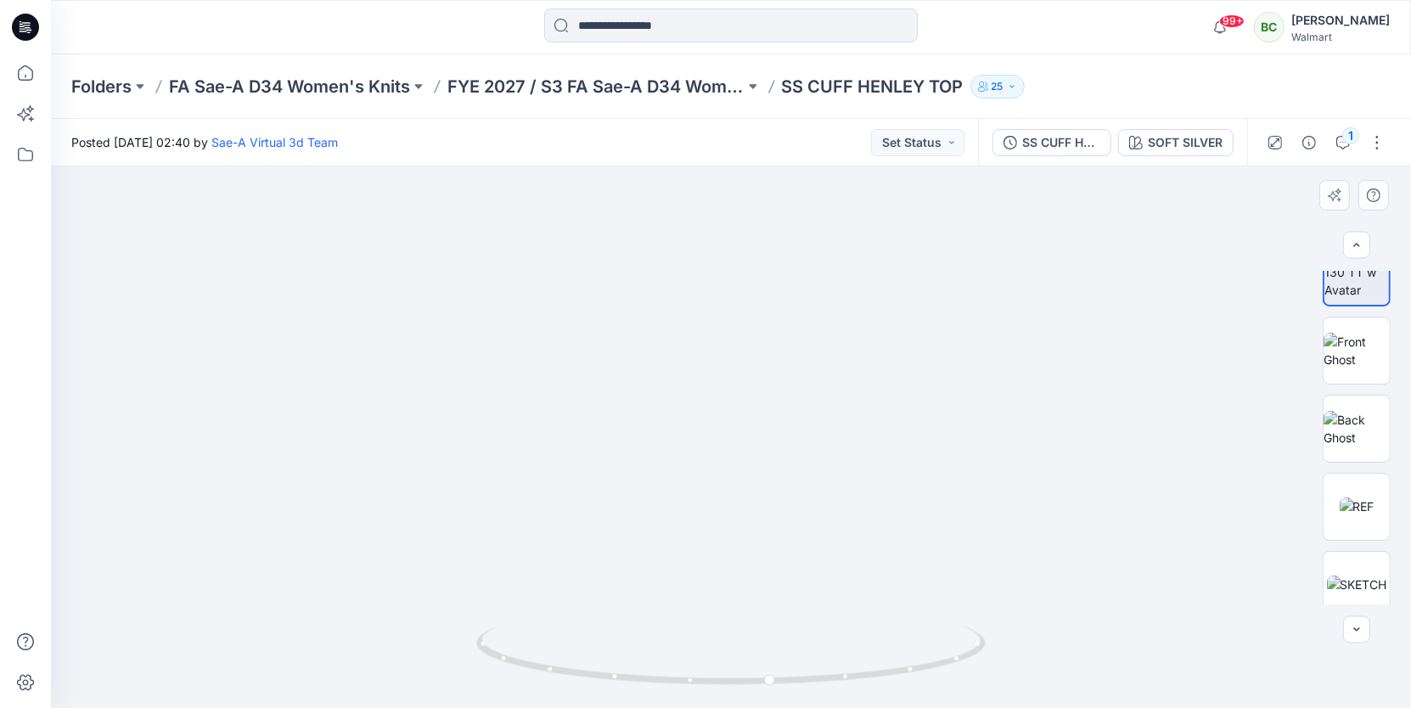
drag, startPoint x: 1038, startPoint y: 448, endPoint x: 1038, endPoint y: 430, distance: 17.8
click at [1038, 430] on img at bounding box center [725, 55] width 1979 height 1306
click at [1337, 136] on icon "button" at bounding box center [1343, 143] width 14 height 14
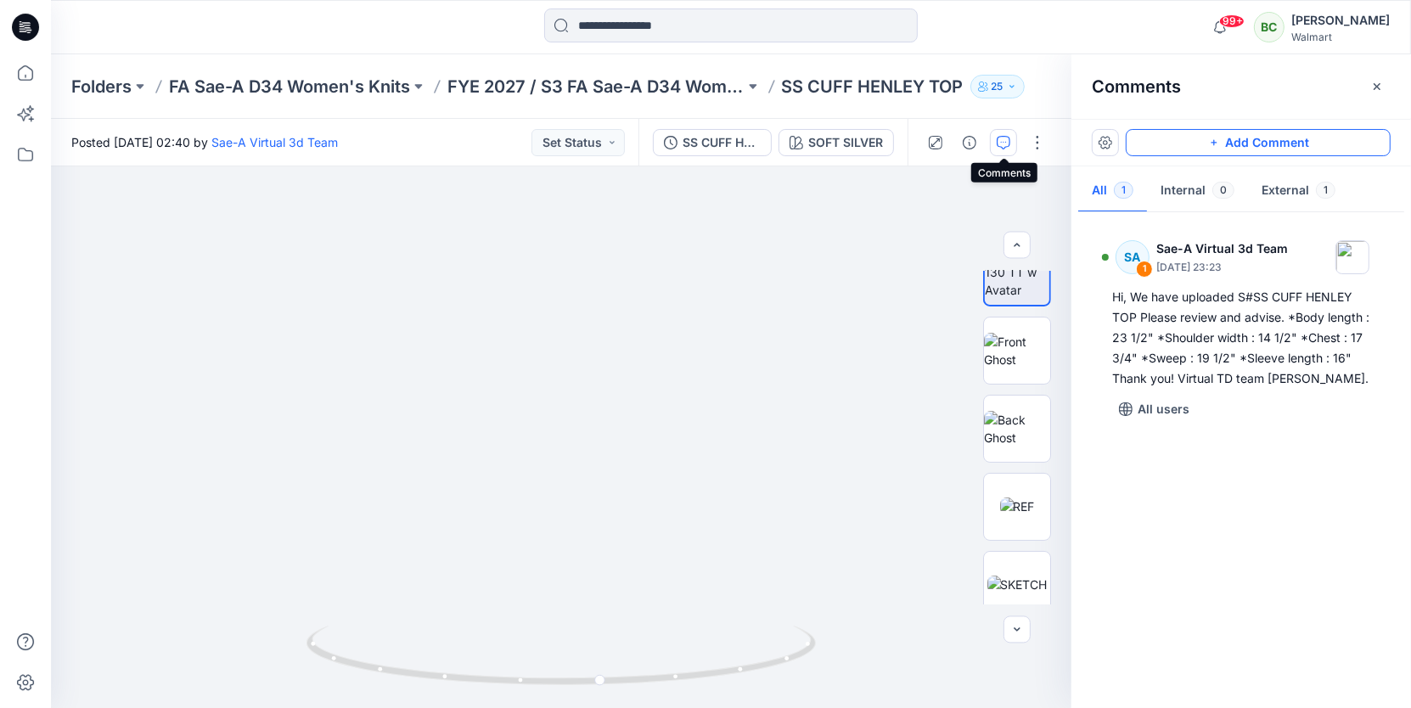
click at [1307, 149] on button "Add Comment" at bounding box center [1258, 142] width 265 height 27
click at [552, 222] on div "2" at bounding box center [561, 437] width 1020 height 542
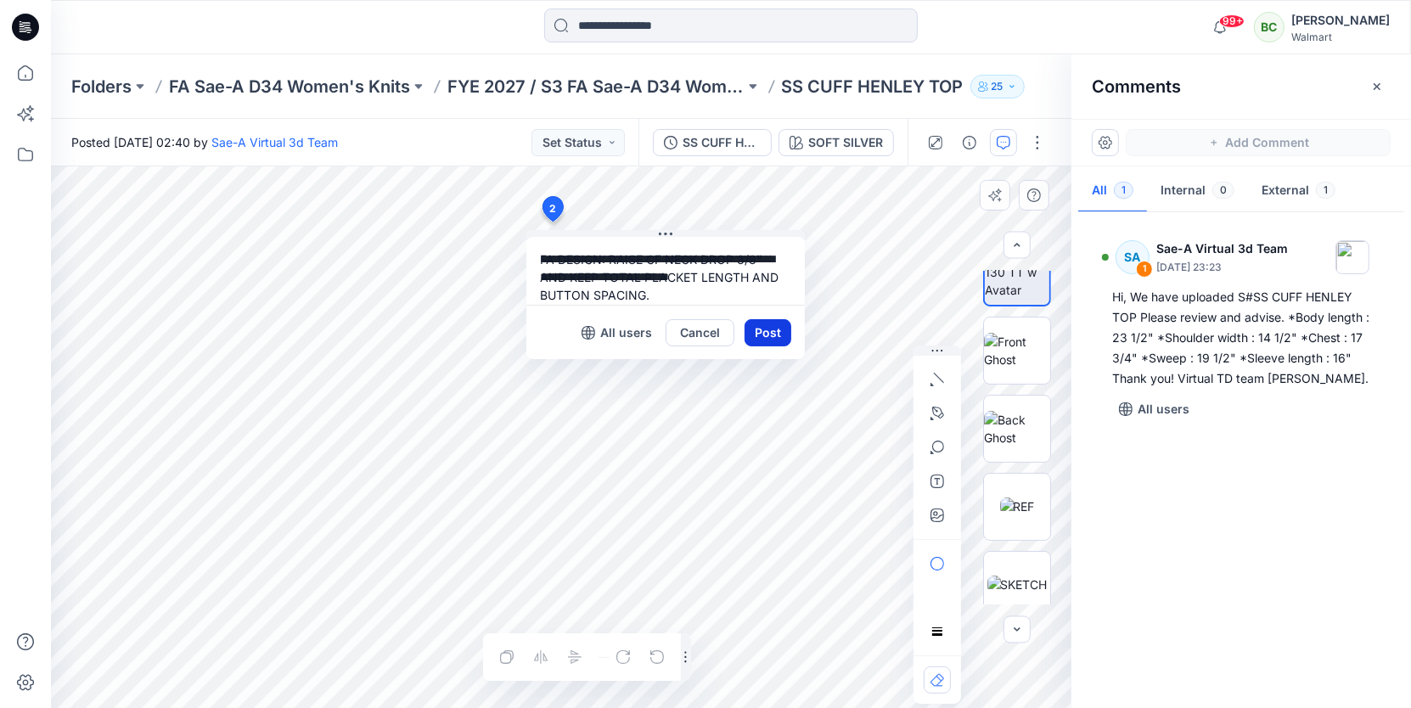
type textarea "**********"
click at [761, 328] on button "Post" at bounding box center [767, 332] width 47 height 27
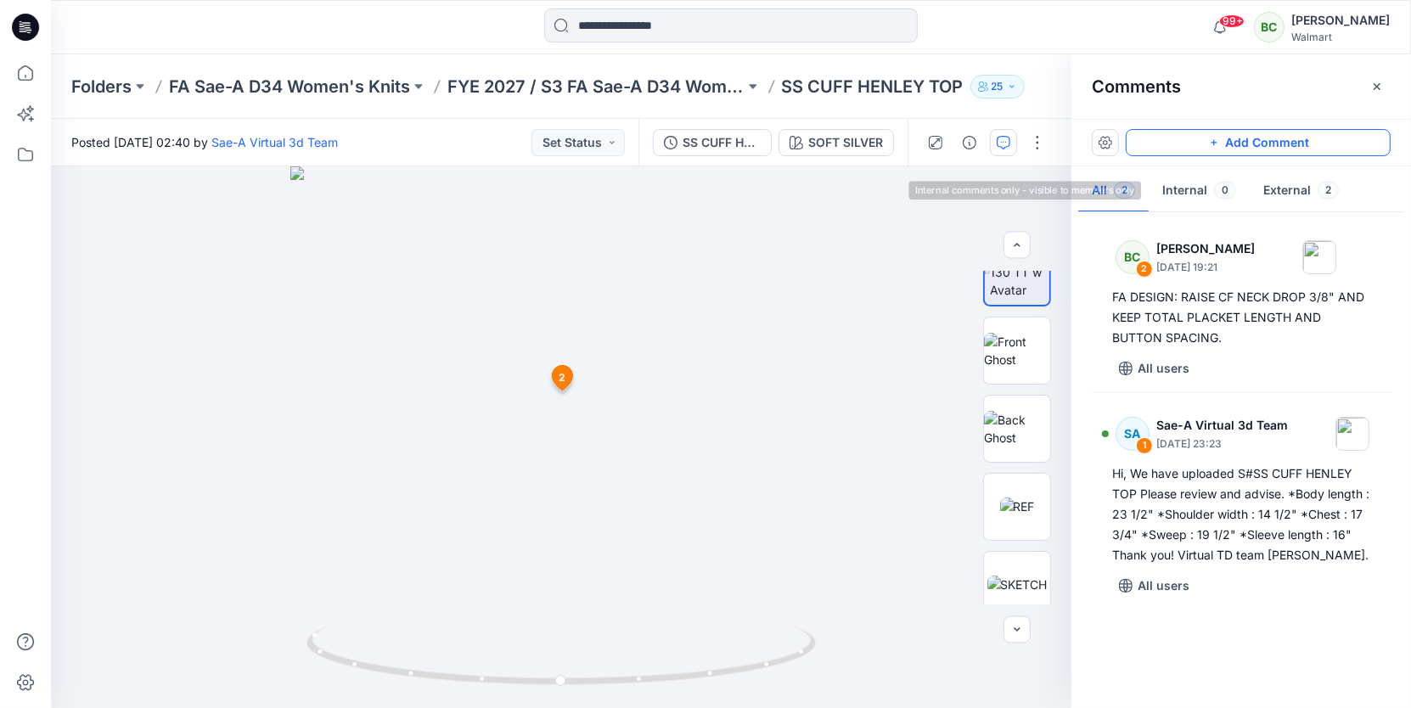
click at [1191, 143] on button "Add Comment" at bounding box center [1258, 142] width 265 height 27
click at [542, 379] on div "3 2 BC Bonny Cai October 03, 2025 19:21 FA DESIGN: RAISE CF NECK DROP 3/8" AND …" at bounding box center [561, 437] width 1020 height 542
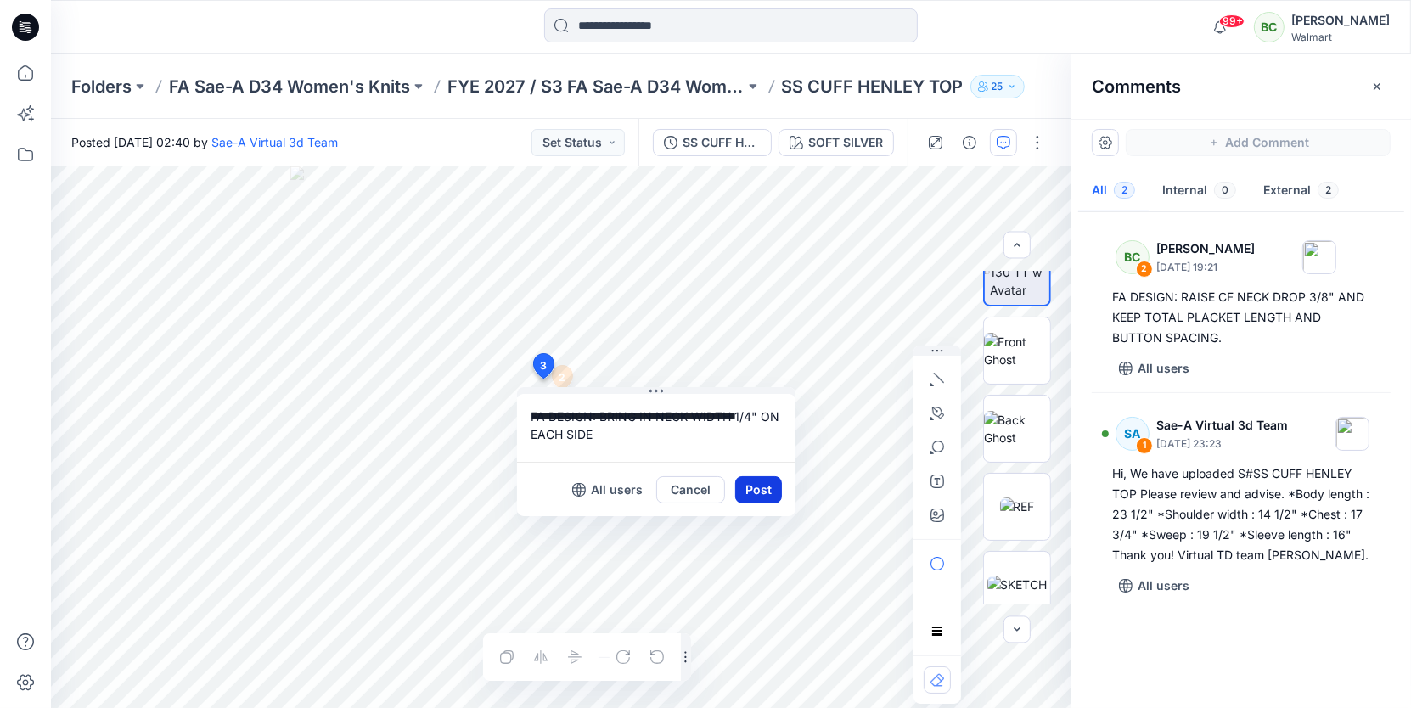
type textarea "**********"
click at [763, 492] on button "Post" at bounding box center [758, 489] width 47 height 27
click at [768, 486] on button "Post" at bounding box center [758, 489] width 47 height 27
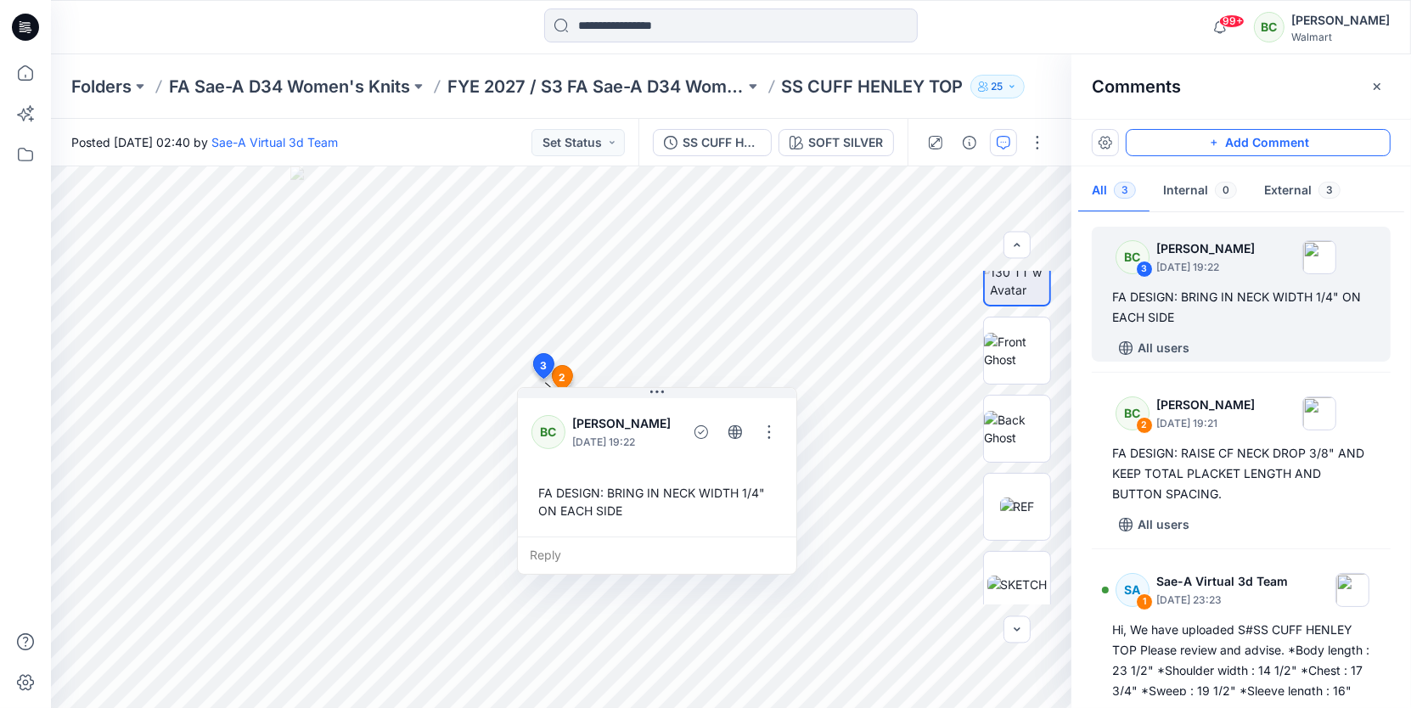
click at [1163, 137] on button "Add Comment" at bounding box center [1258, 142] width 265 height 27
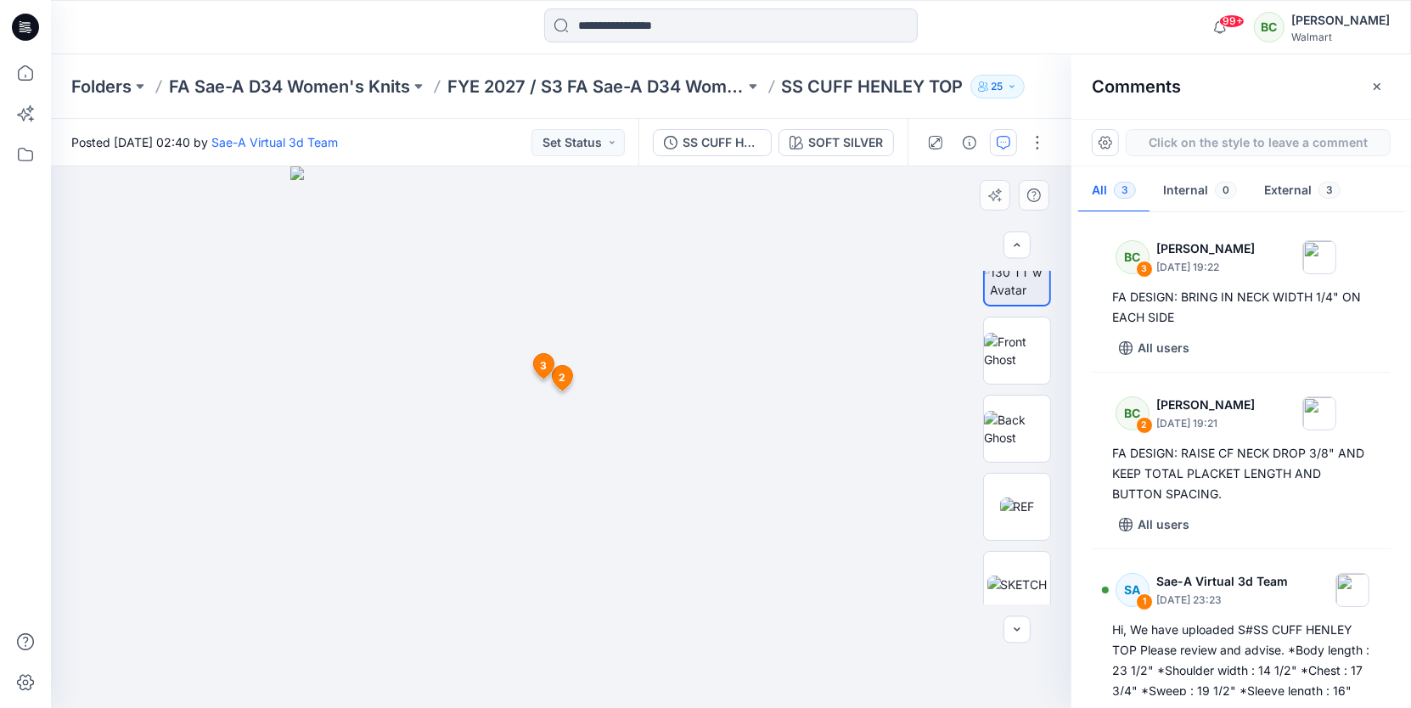
click at [503, 418] on div "4 2 BC Bonny Cai October 03, 2025 19:21 FA DESIGN: RAISE CF NECK DROP 3/8" AND …" at bounding box center [561, 437] width 1020 height 542
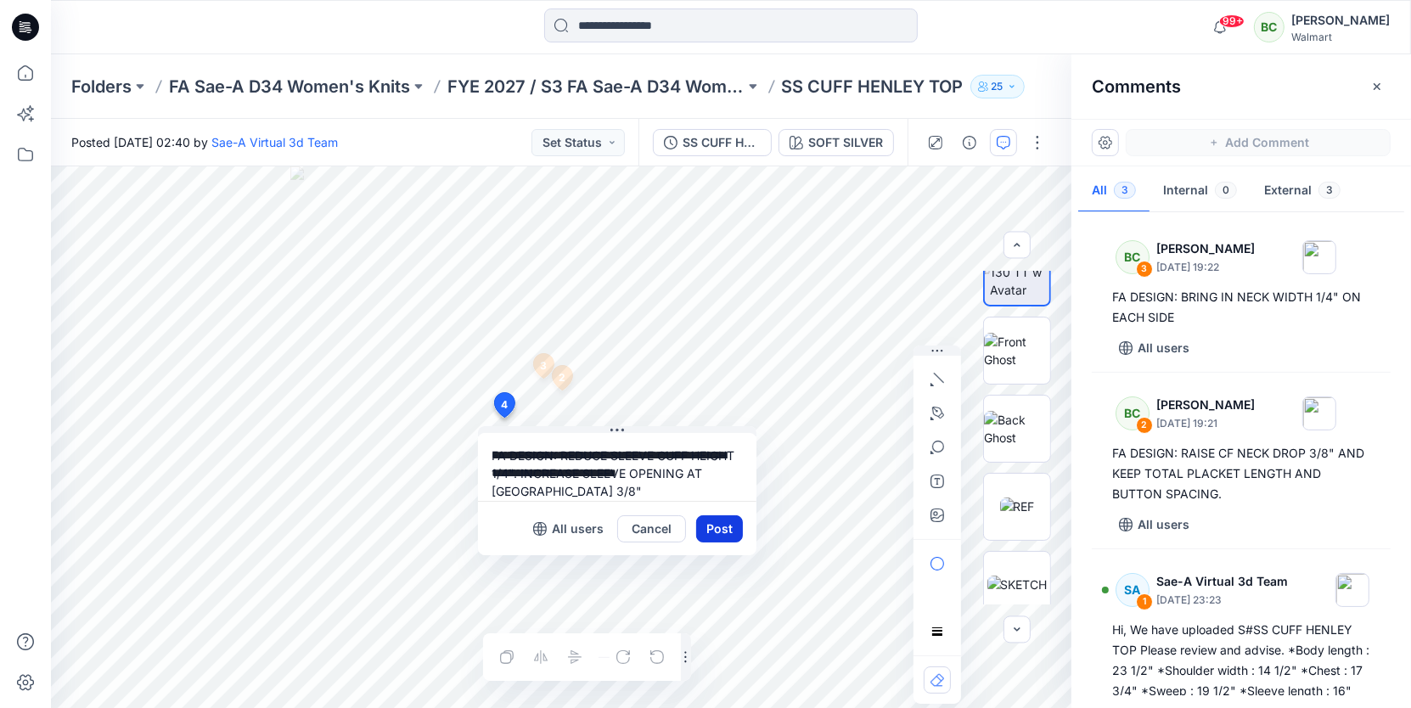
type textarea "**********"
click at [722, 525] on button "Post" at bounding box center [719, 528] width 47 height 27
click at [725, 535] on button "Post" at bounding box center [719, 528] width 47 height 27
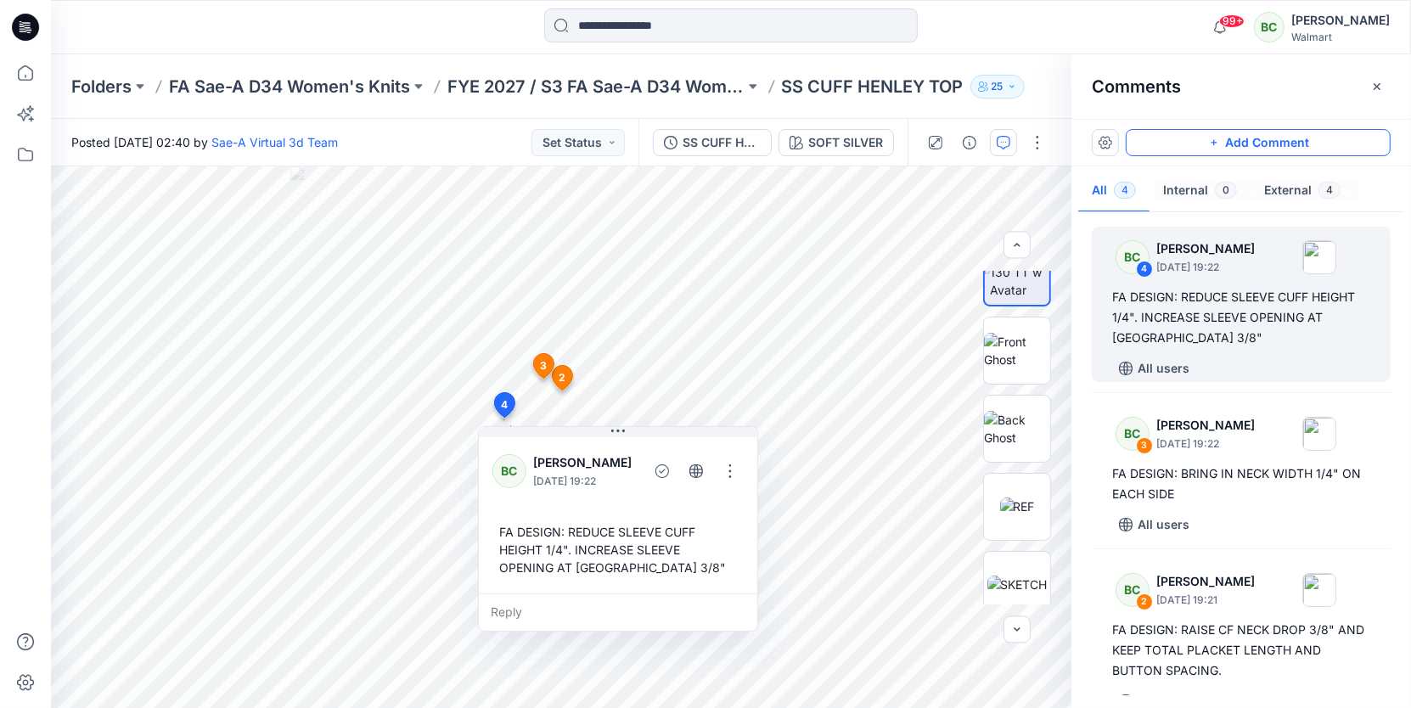
click at [1174, 139] on button "Add Comment" at bounding box center [1258, 142] width 265 height 27
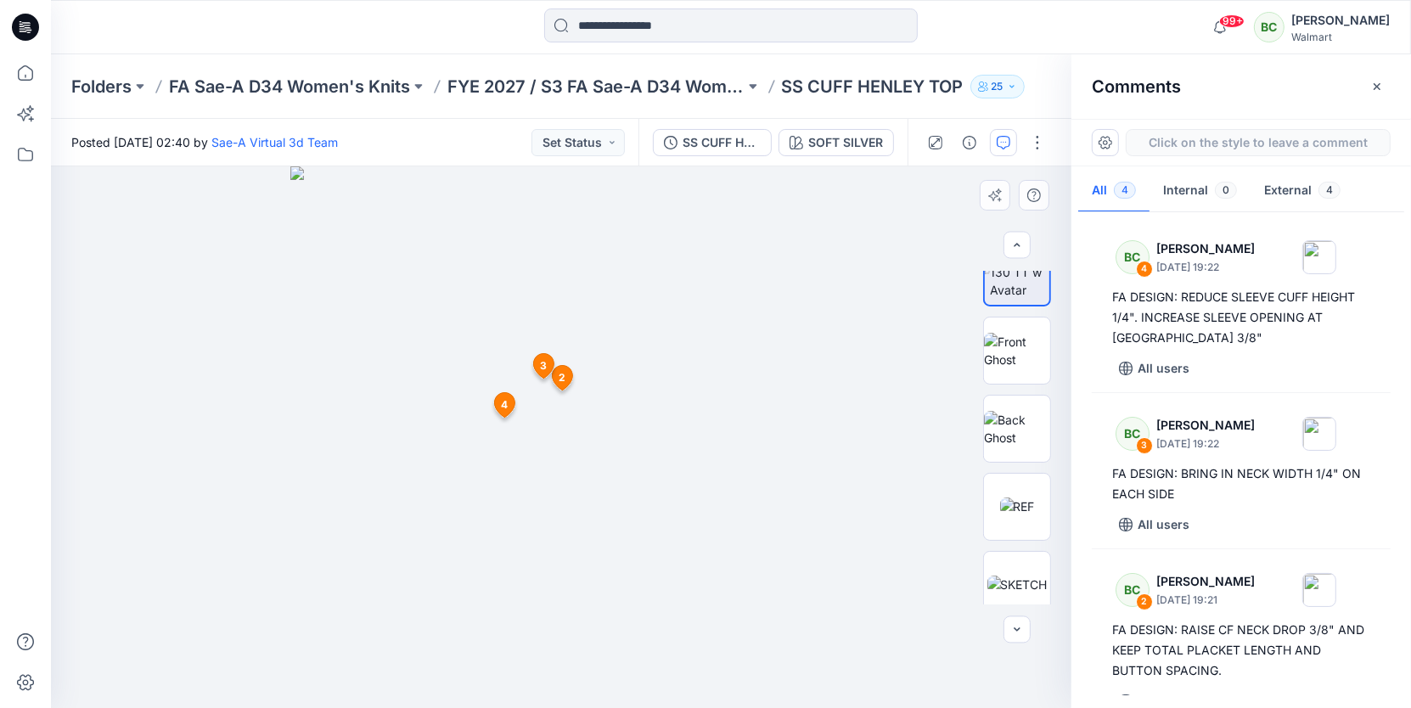
click at [570, 473] on div "5 2 BC Bonny Cai October 03, 2025 19:21 FA DESIGN: RAISE CF NECK DROP 3/8" AND …" at bounding box center [561, 437] width 1020 height 542
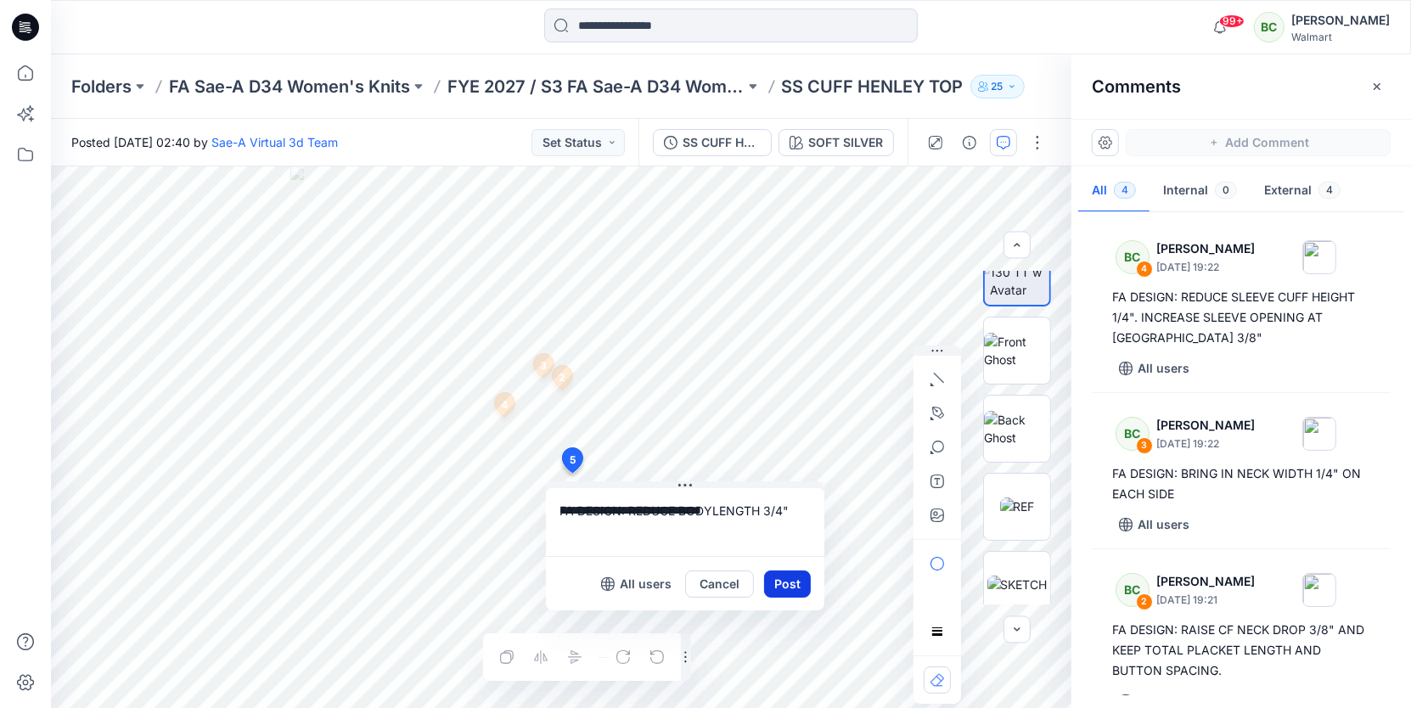
type textarea "**********"
click at [782, 587] on button "Post" at bounding box center [787, 583] width 47 height 27
click at [784, 572] on button "Post" at bounding box center [787, 583] width 47 height 27
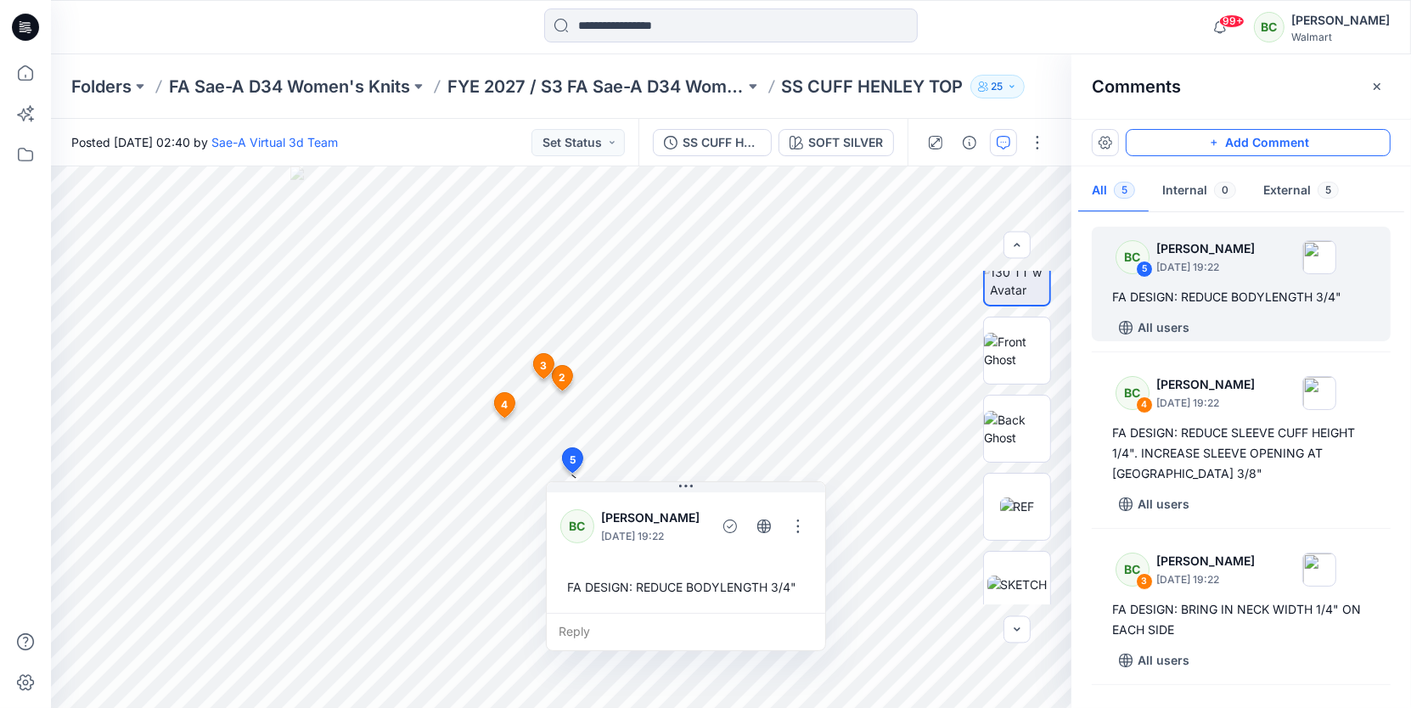
click at [1192, 138] on button "Add Comment" at bounding box center [1258, 142] width 265 height 27
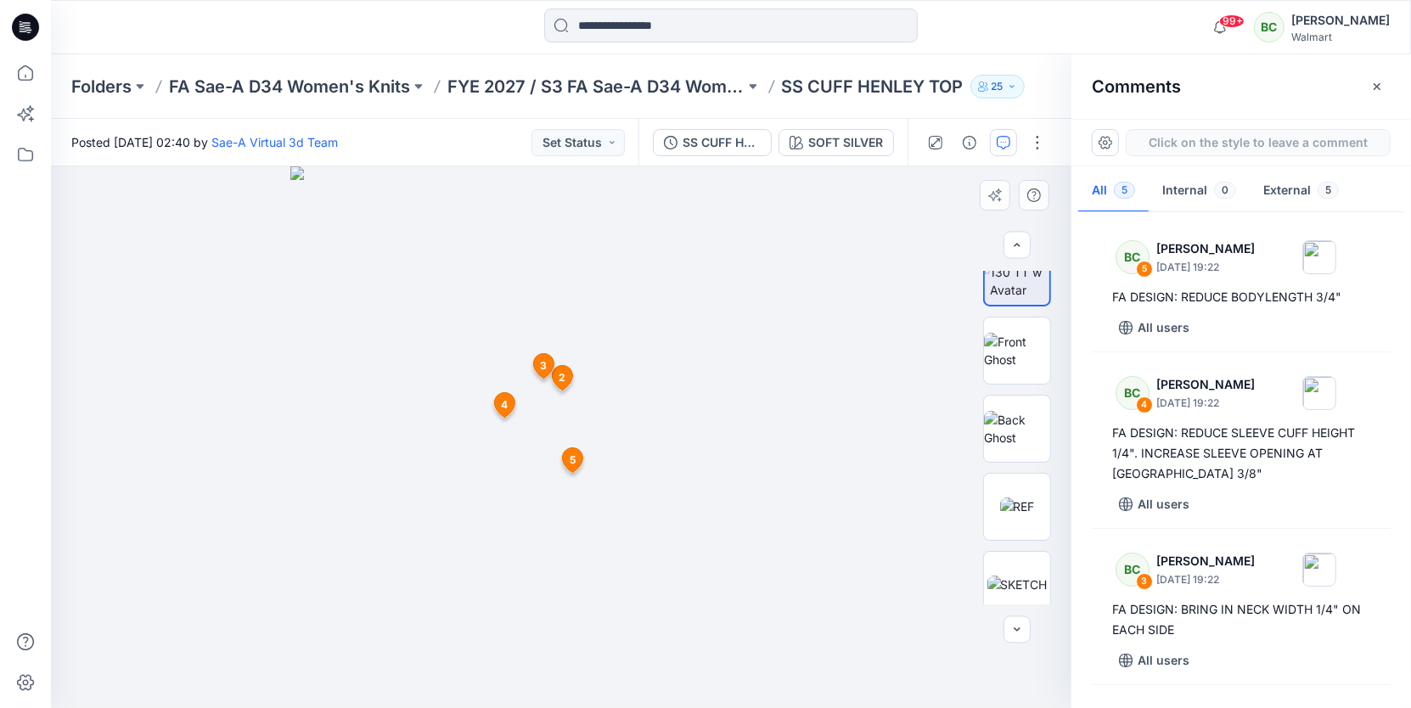
click at [591, 400] on div "6 2 BC Bonny Cai October 03, 2025 19:21 FA DESIGN: RAISE CF NECK DROP 3/8" AND …" at bounding box center [561, 437] width 1020 height 542
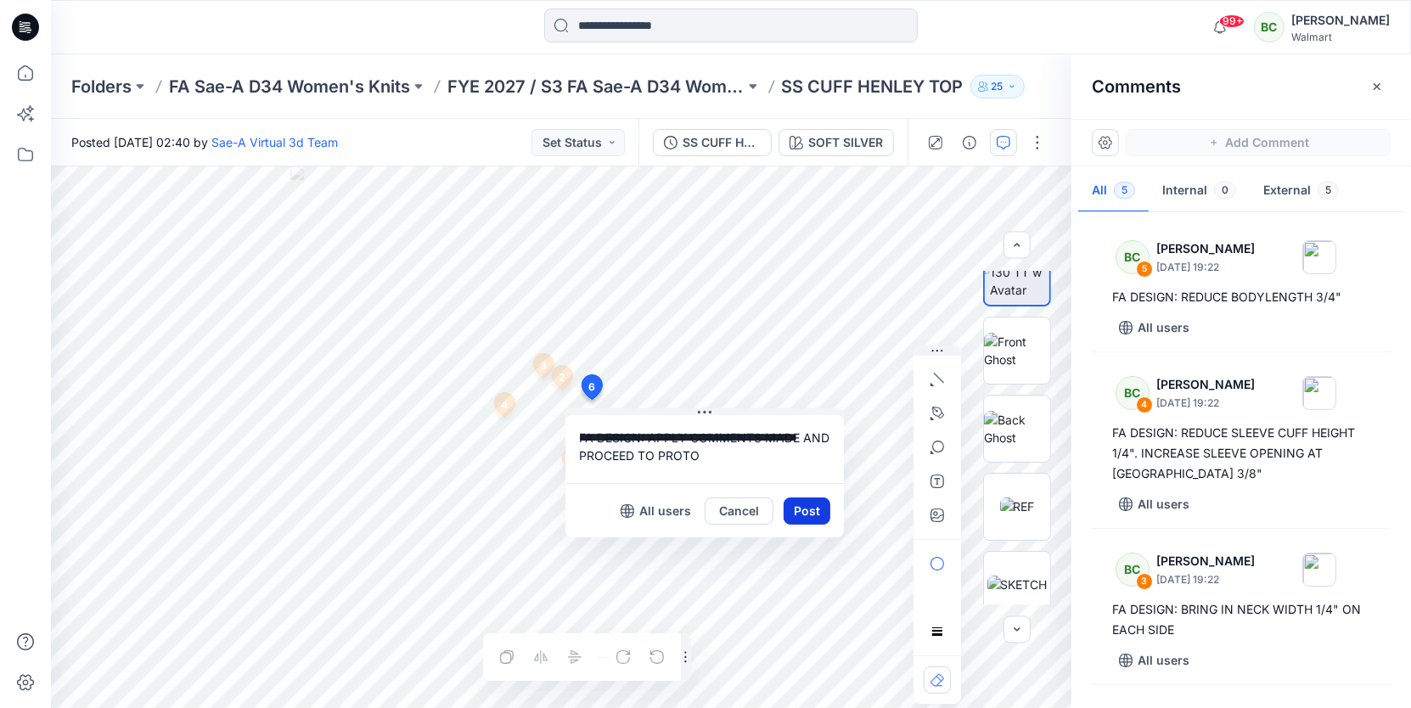
type textarea "**********"
drag, startPoint x: 811, startPoint y: 511, endPoint x: 918, endPoint y: 158, distance: 368.7
click at [811, 511] on button "Post" at bounding box center [806, 510] width 47 height 27
click at [808, 510] on button "Post" at bounding box center [806, 510] width 47 height 27
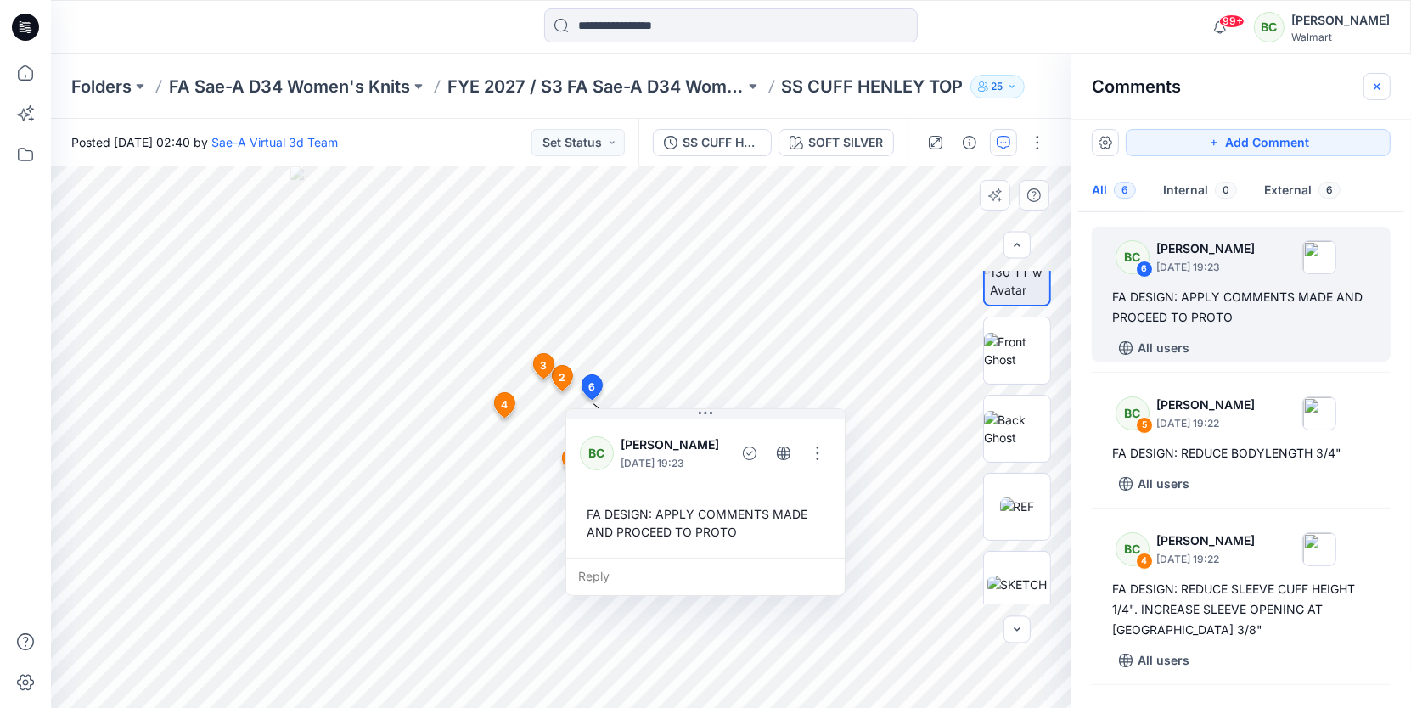
click at [1374, 85] on icon "button" at bounding box center [1377, 87] width 14 height 14
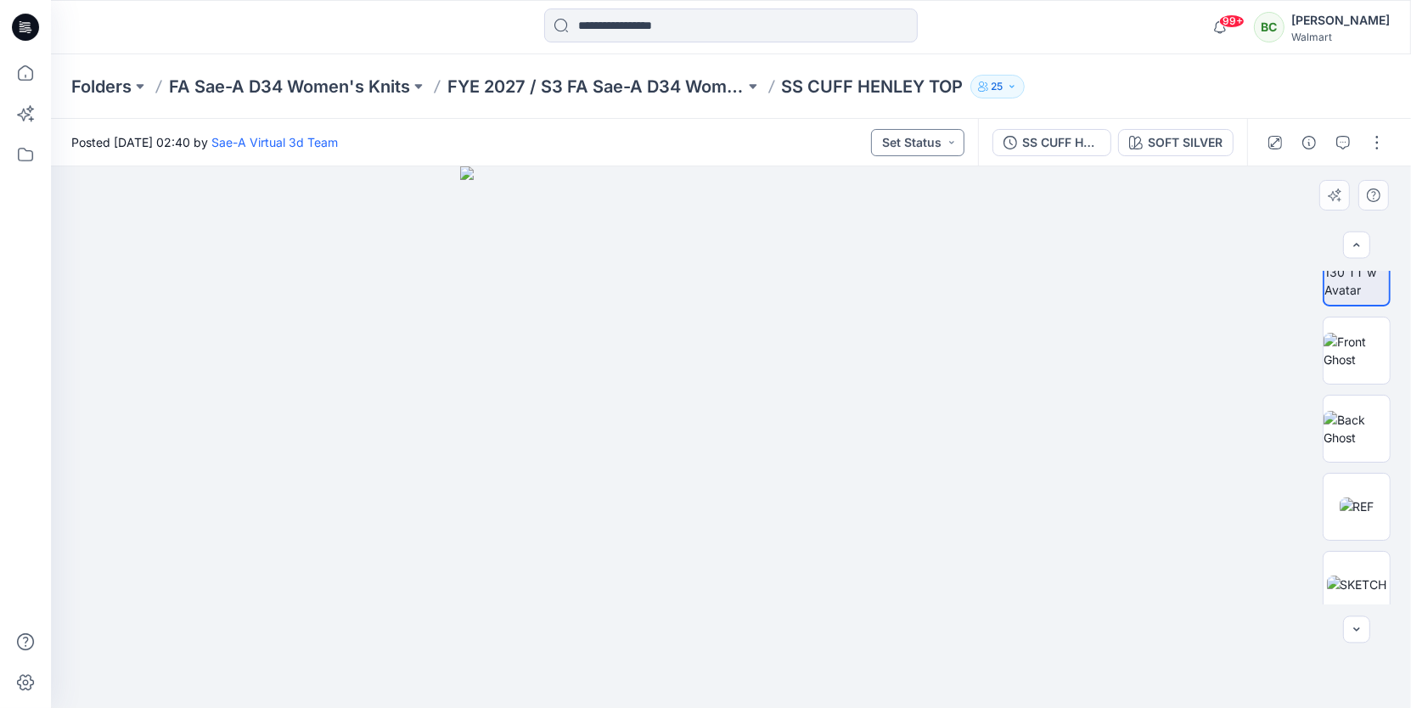
click at [915, 137] on button "Set Status" at bounding box center [917, 142] width 93 height 27
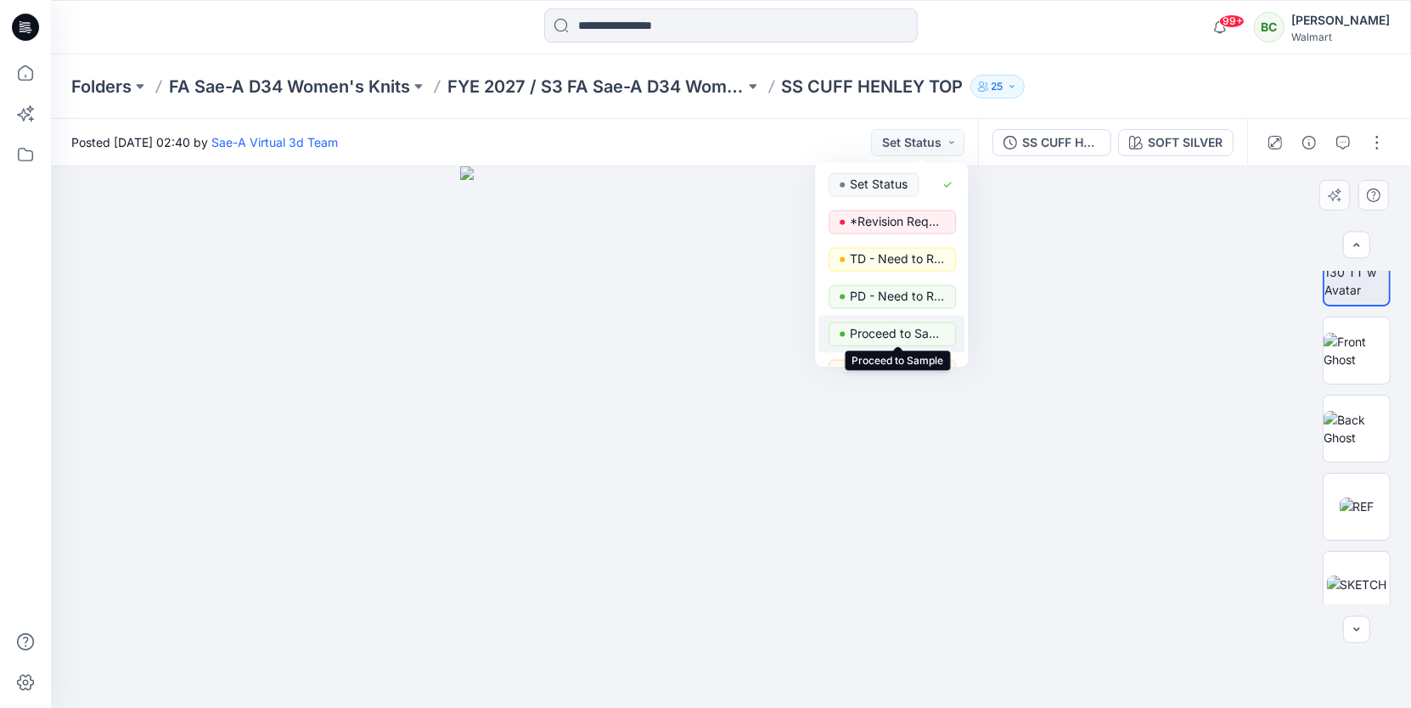
click at [890, 328] on p "Proceed to Sample" at bounding box center [897, 334] width 95 height 22
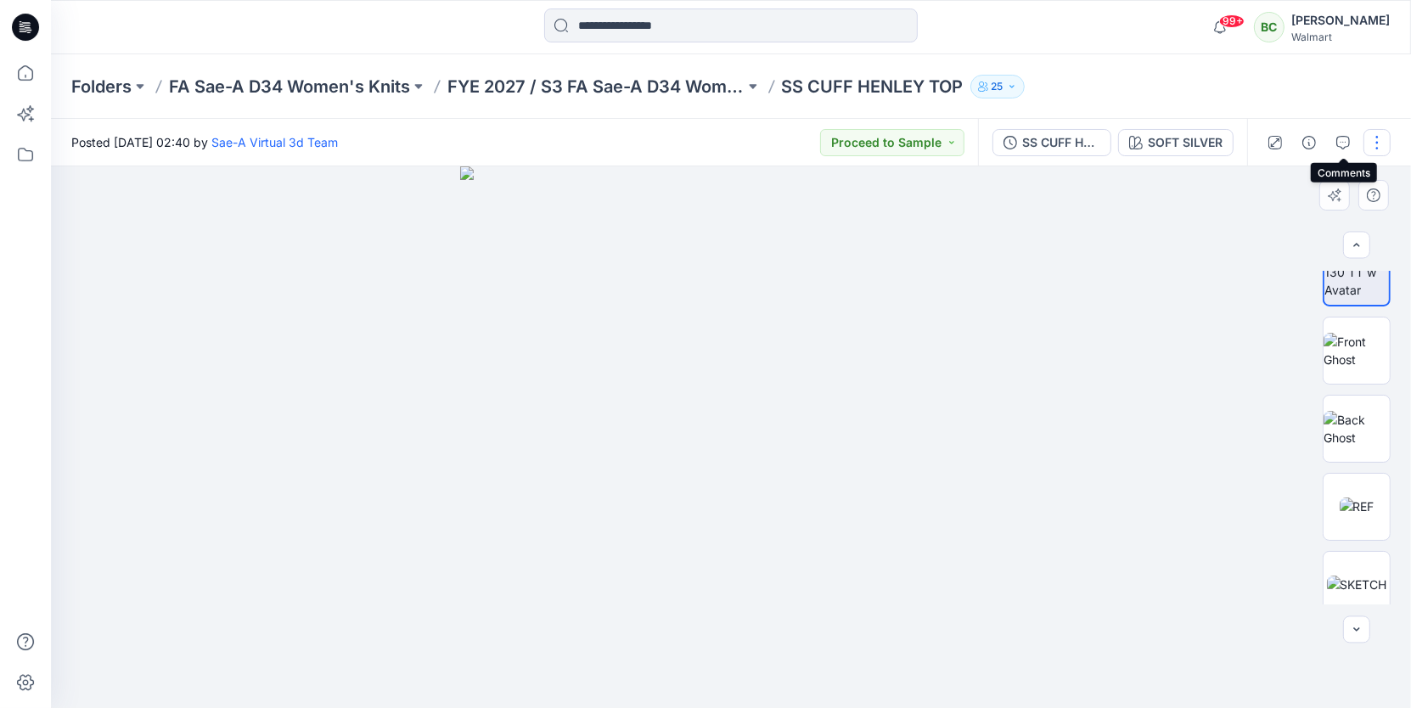
click at [1366, 138] on button "button" at bounding box center [1376, 142] width 27 height 27
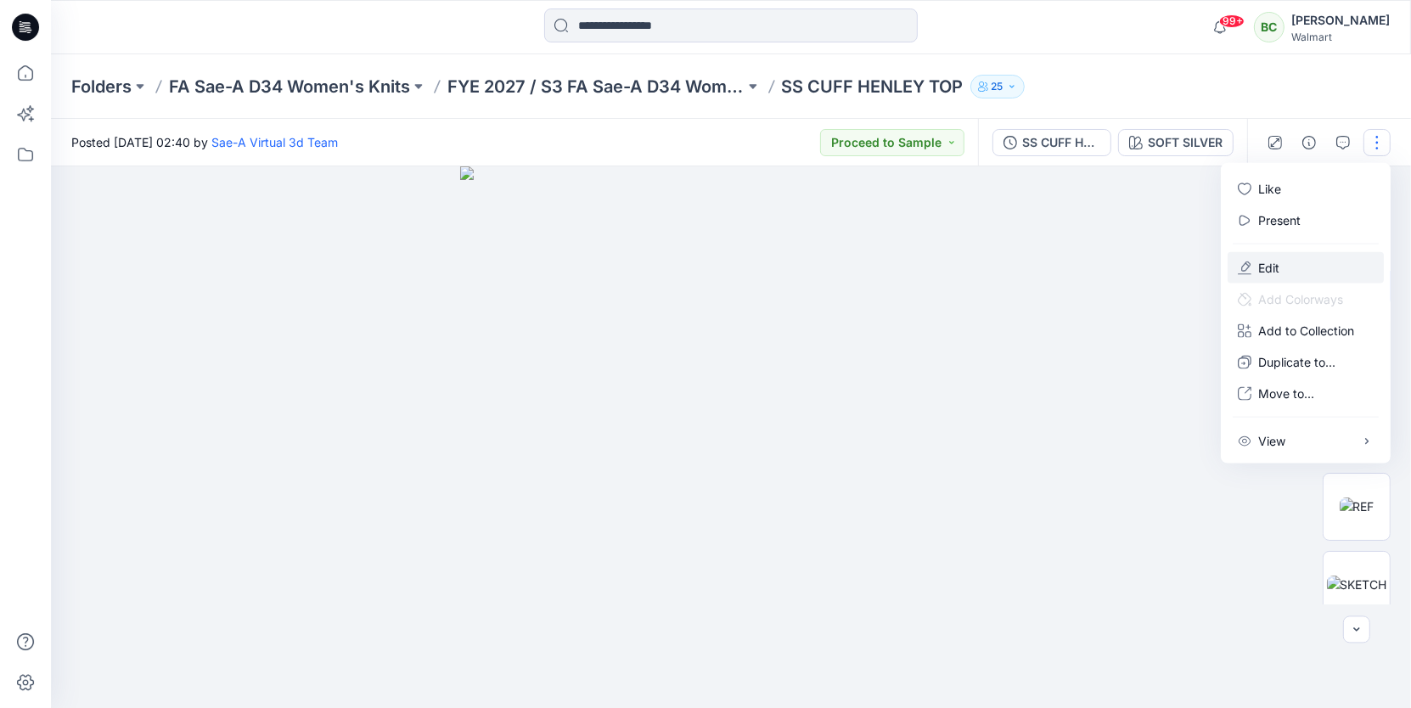
click at [1283, 263] on button "Edit" at bounding box center [1305, 267] width 156 height 31
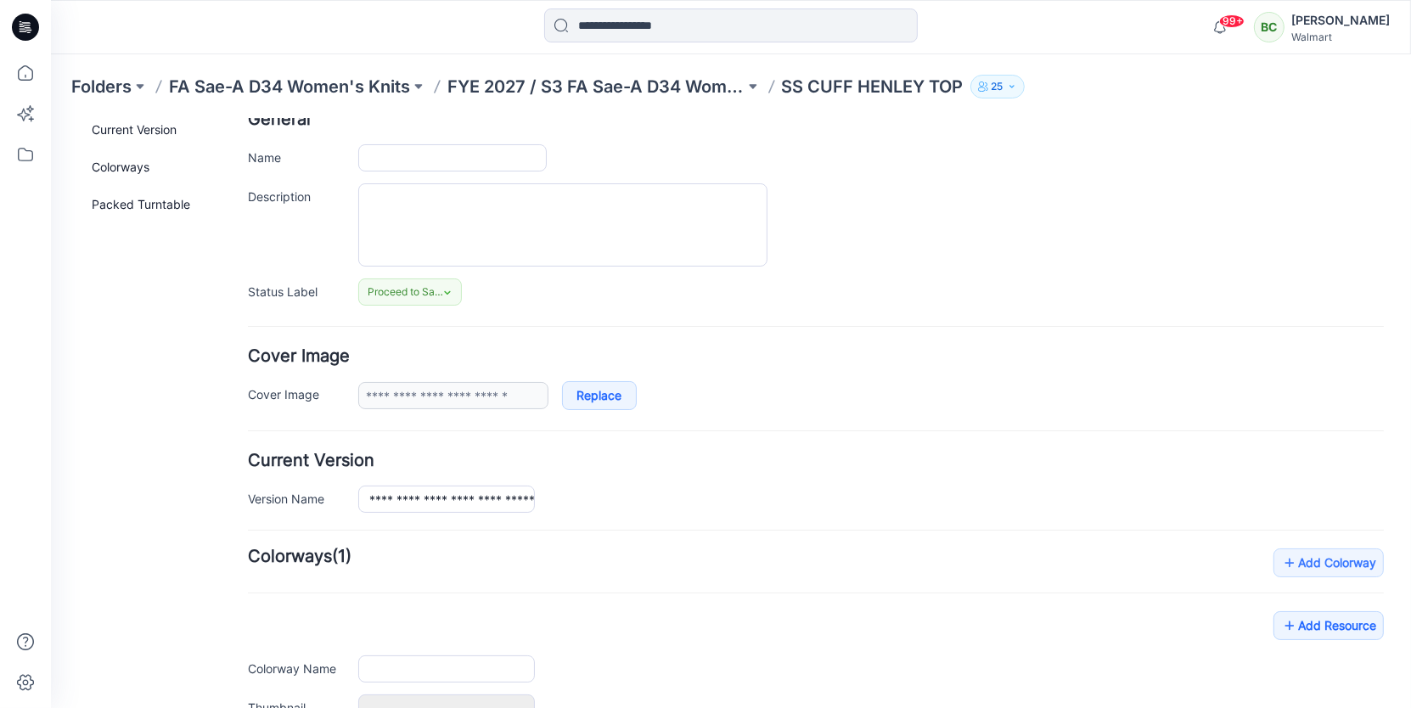
type input "**********"
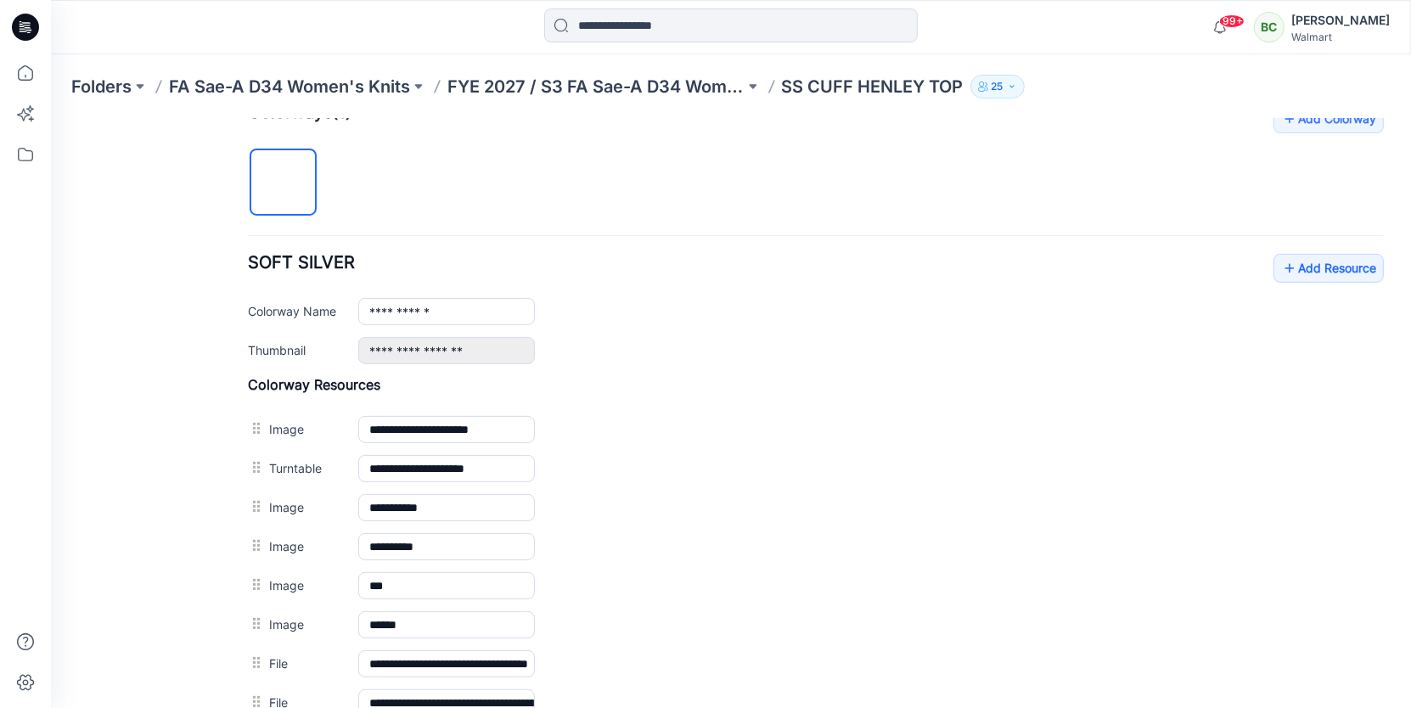
scroll to position [497, 0]
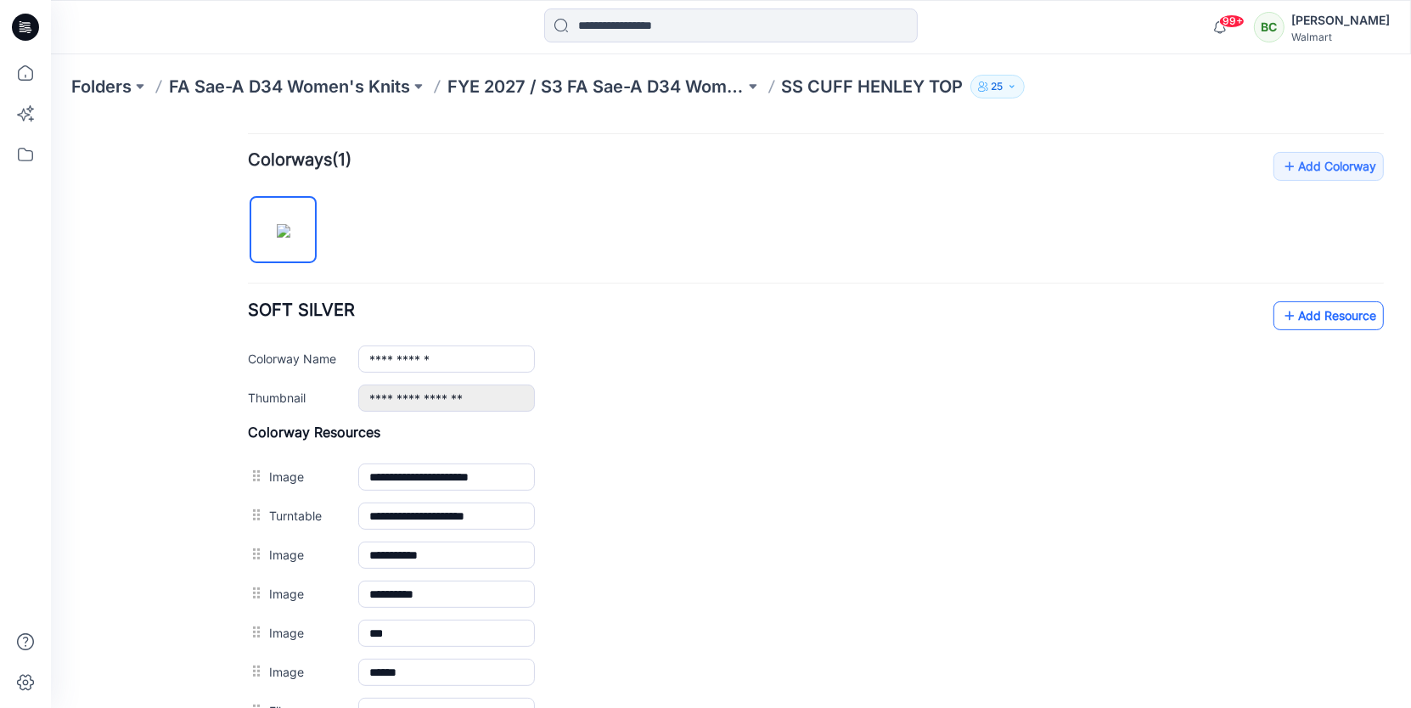
click at [1334, 300] on link "Add Resource" at bounding box center [1327, 314] width 110 height 29
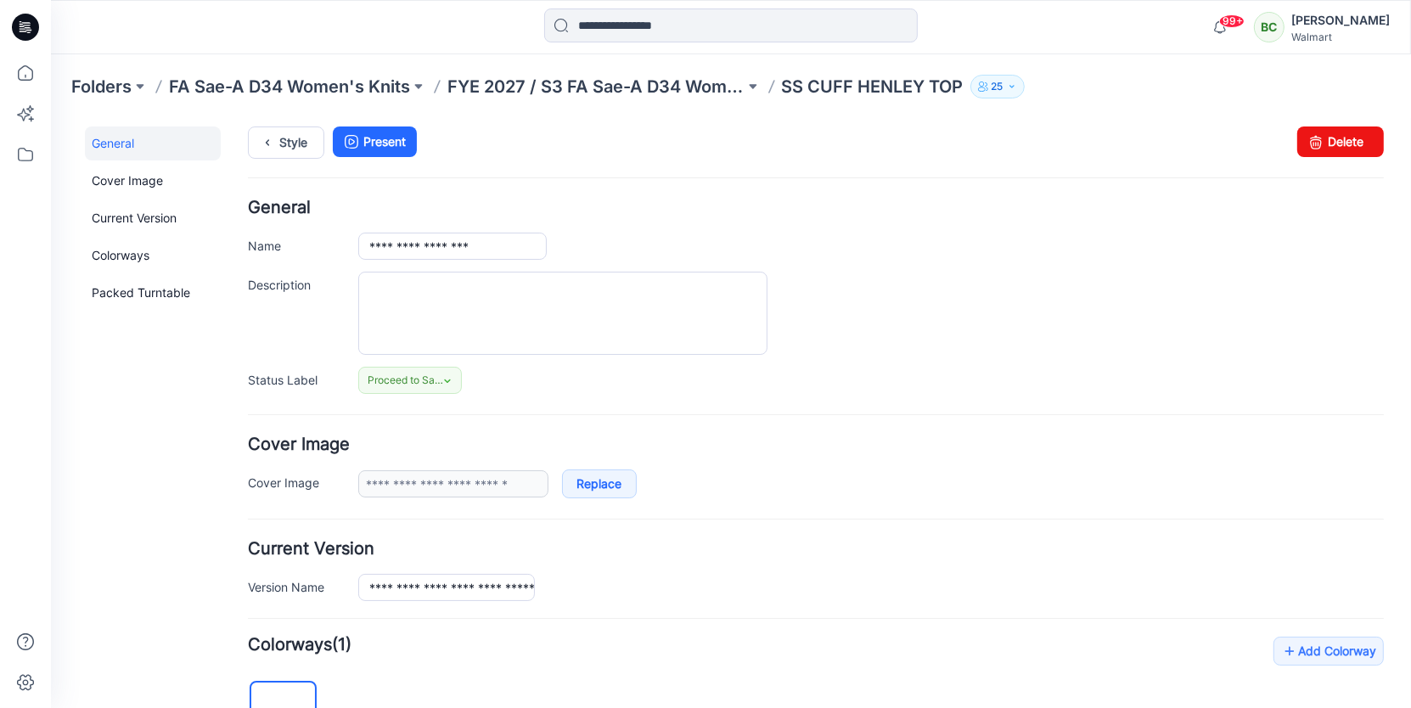
scroll to position [0, 0]
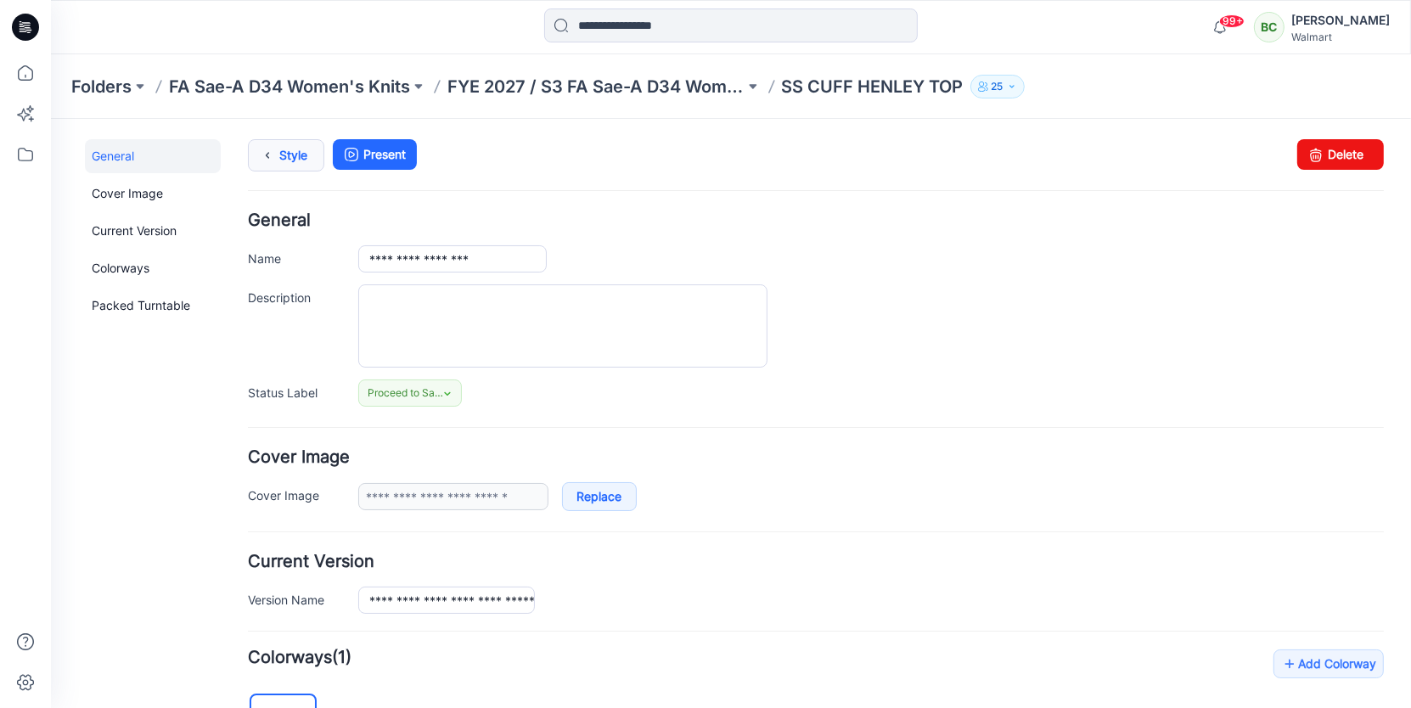
click at [272, 156] on icon at bounding box center [267, 154] width 24 height 31
click at [292, 149] on link "Style" at bounding box center [285, 154] width 76 height 32
click at [300, 157] on link "Style" at bounding box center [285, 154] width 76 height 32
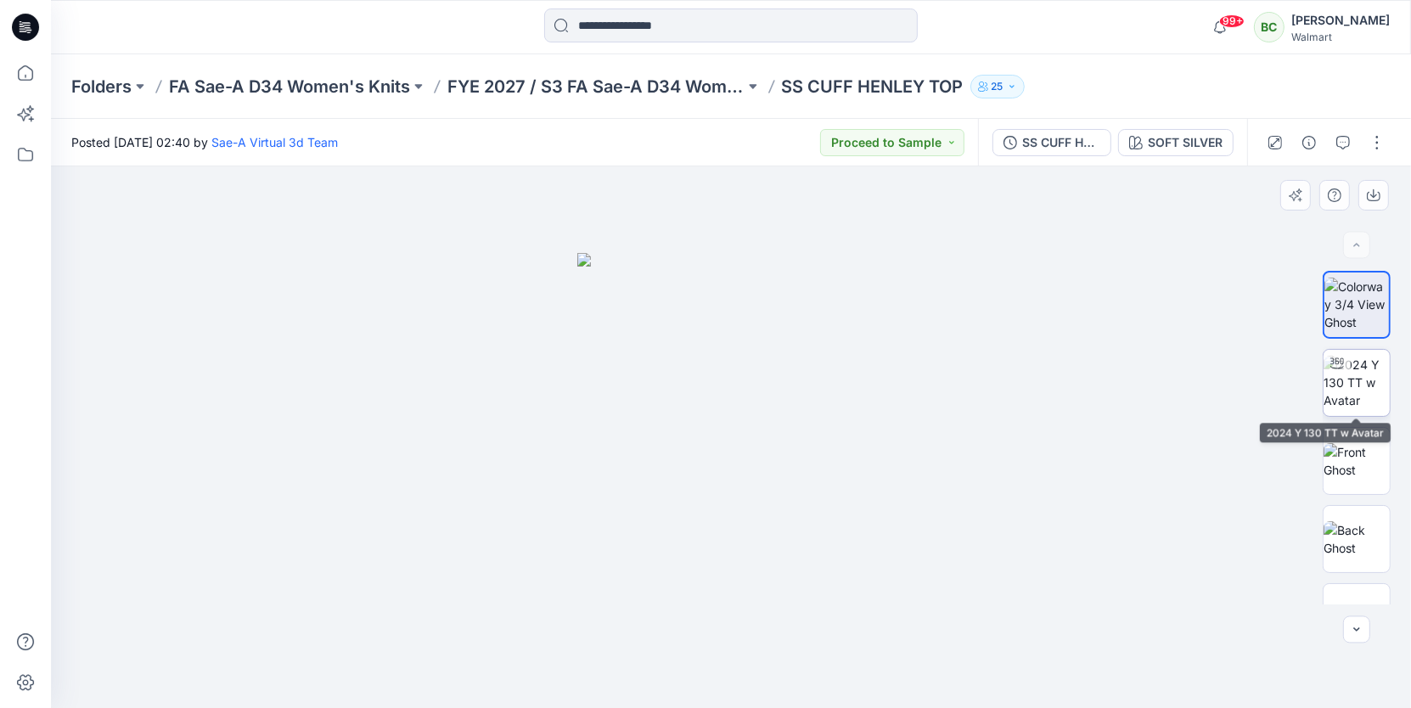
click at [1369, 391] on img at bounding box center [1356, 382] width 66 height 53
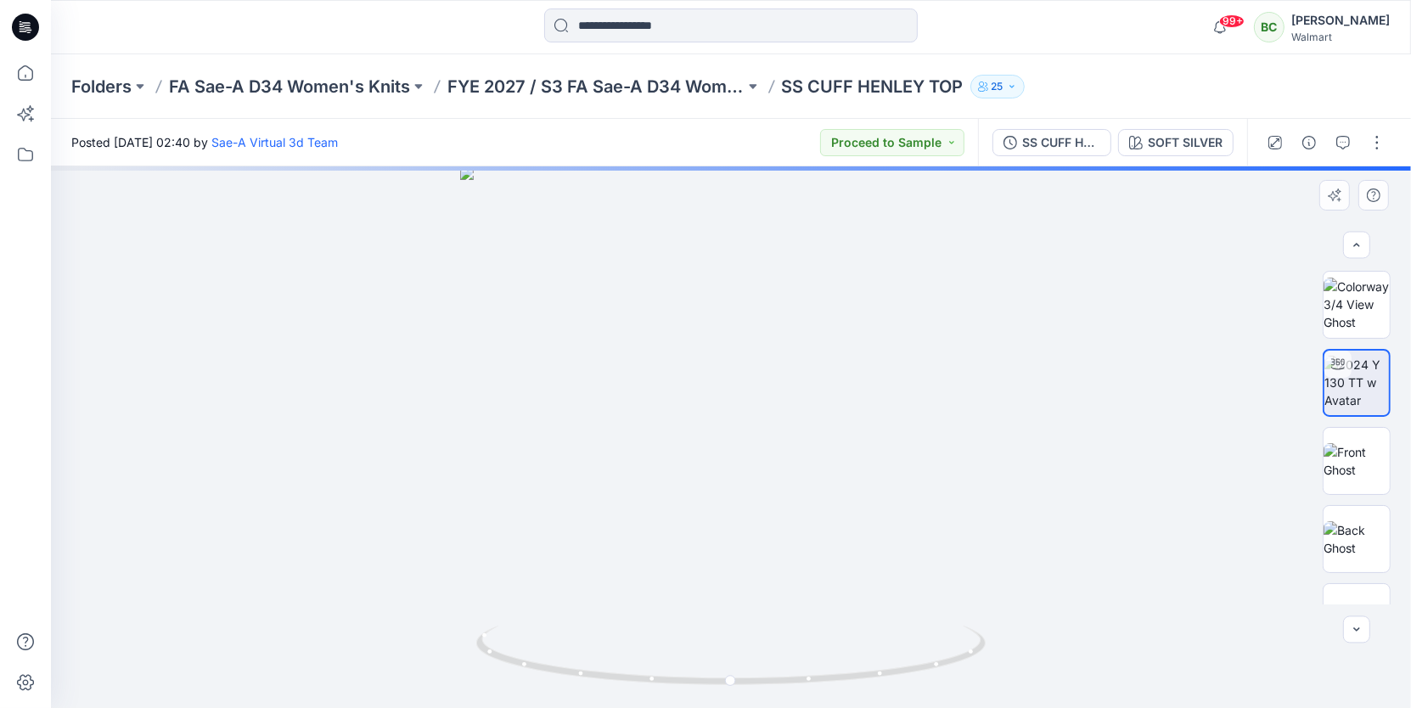
scroll to position [358, 0]
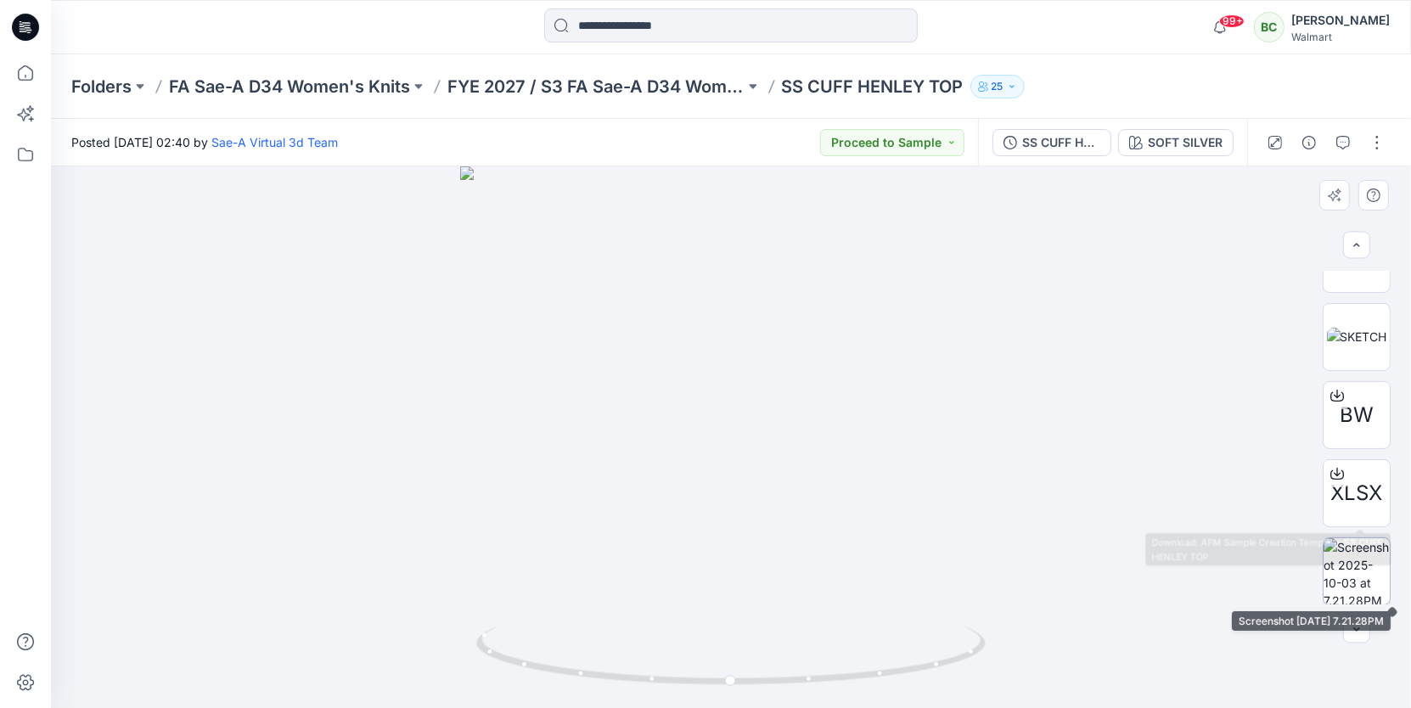
click at [1353, 564] on img at bounding box center [1356, 571] width 66 height 66
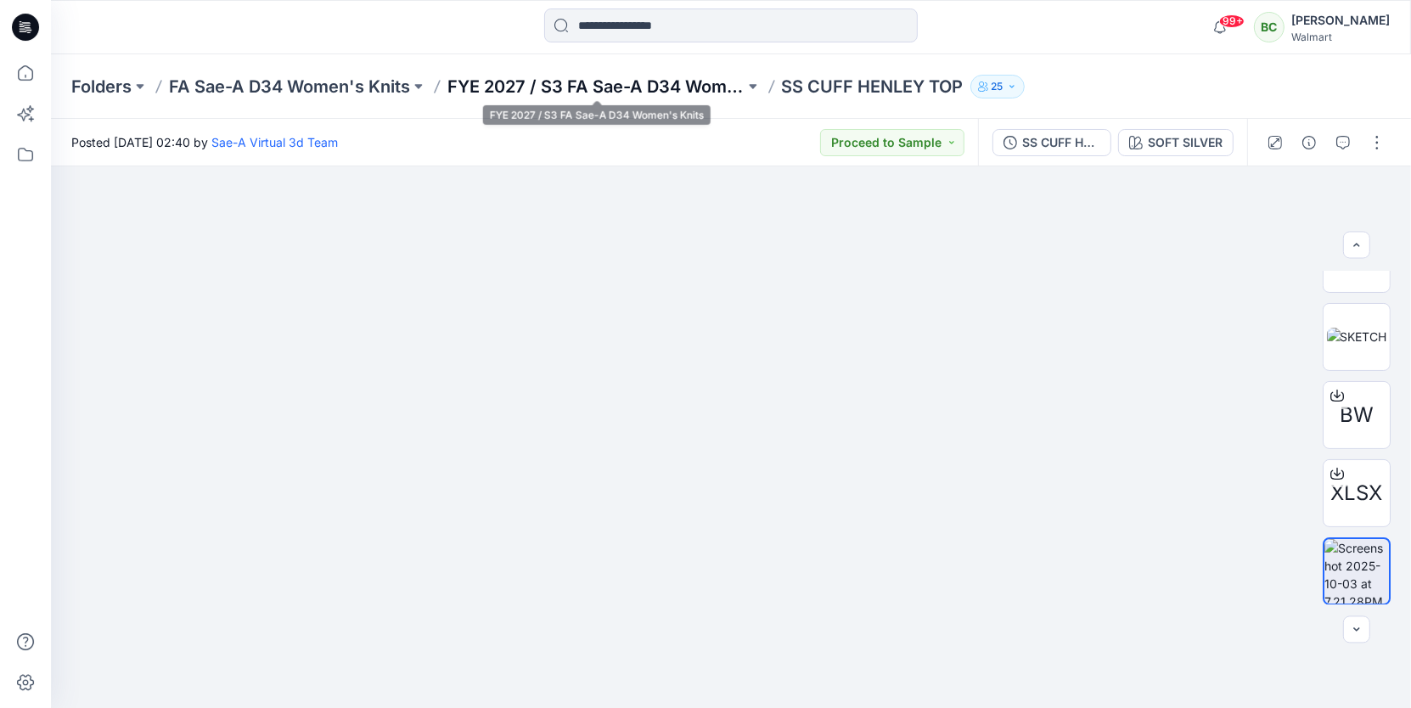
click at [651, 75] on p "FYE 2027 / S3 FA Sae-A D34 Women's Knits" at bounding box center [595, 87] width 297 height 24
